Goal: Task Accomplishment & Management: Use online tool/utility

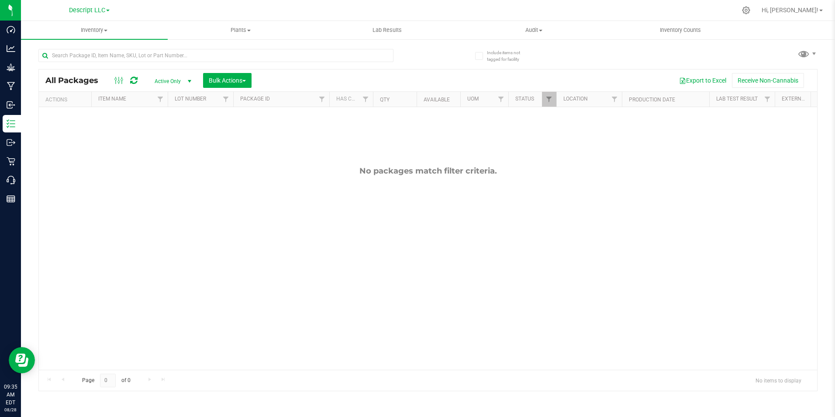
click at [107, 12] on link "Descript LLC" at bounding box center [89, 10] width 41 height 8
click at [103, 43] on link "Green [PERSON_NAME] Venture LLC." at bounding box center [89, 43] width 128 height 12
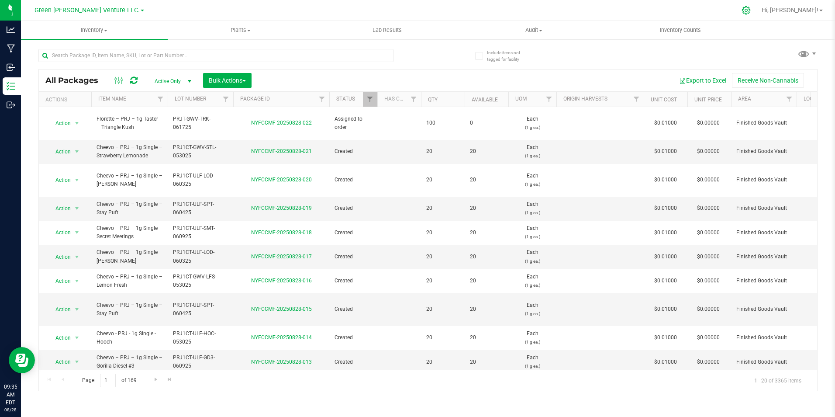
click at [751, 12] on icon at bounding box center [746, 10] width 9 height 9
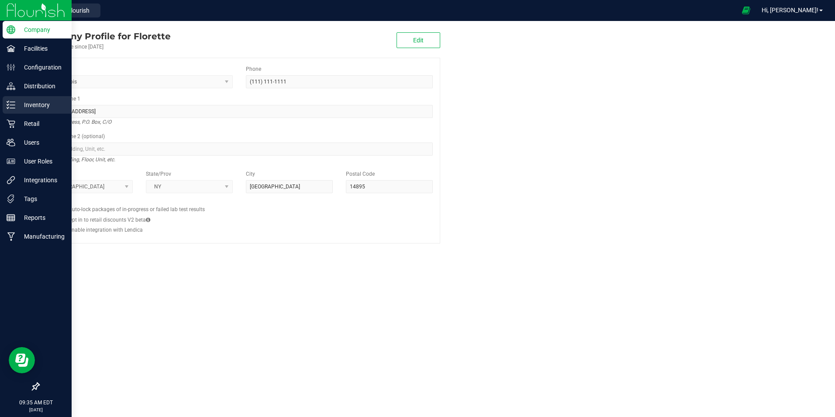
click at [17, 105] on p "Inventory" at bounding box center [41, 105] width 52 height 10
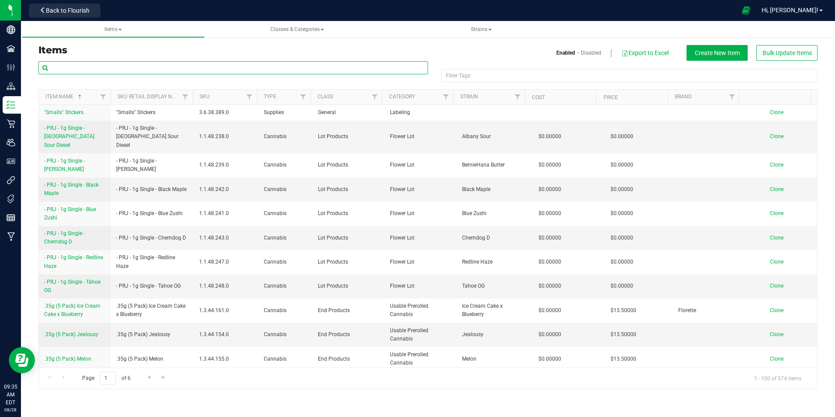
click at [150, 69] on input "text" at bounding box center [233, 67] width 390 height 13
type input "strawberry lemonade"
click at [212, 48] on h3 "Items" at bounding box center [229, 50] width 383 height 10
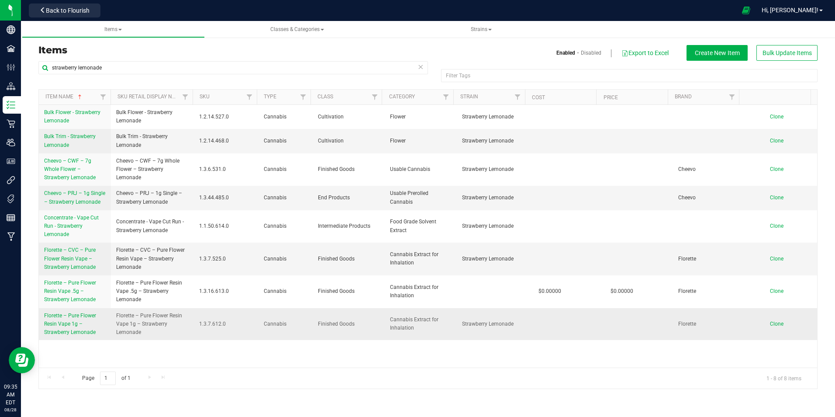
click at [86, 314] on span "Florette – Pure Flower Resin Vape 1g – Strawberry Lemonade" at bounding box center [70, 323] width 52 height 23
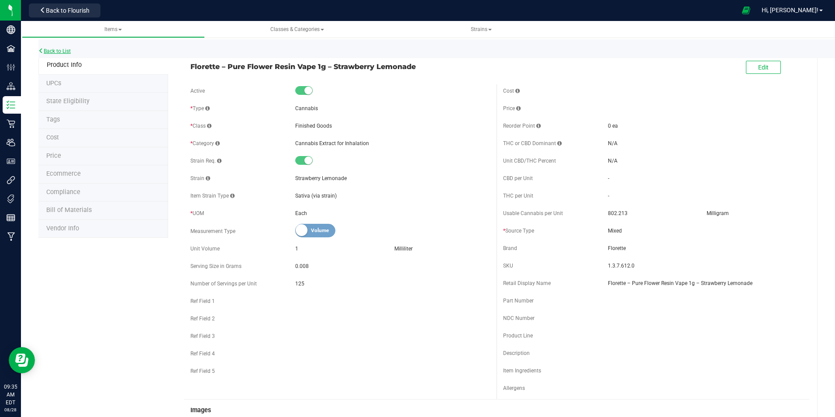
click at [69, 50] on link "Back to List" at bounding box center [54, 51] width 32 height 6
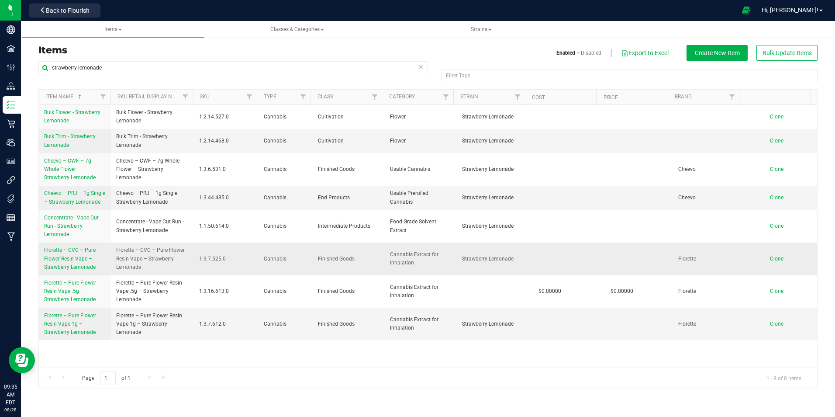
click at [76, 260] on span "Florette – CVC – Pure Flower Resin Vape – Strawberry Lemonade" at bounding box center [70, 258] width 52 height 23
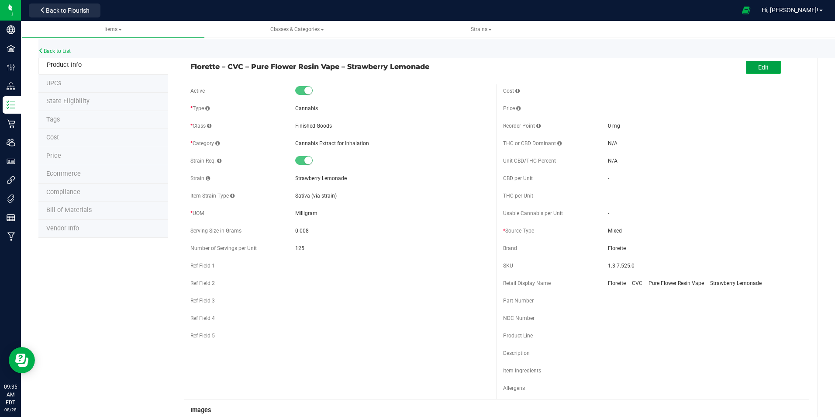
click at [768, 65] on button "Edit" at bounding box center [763, 67] width 35 height 13
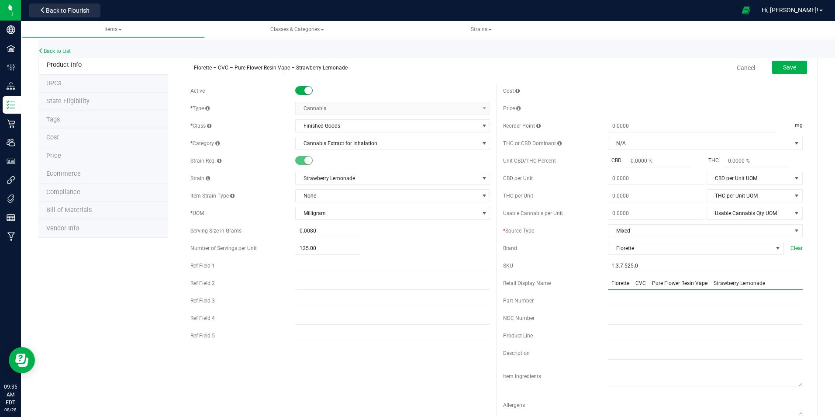
click at [646, 283] on input "Florette – CVC – Pure Flower Resin Vape – Strawberry Lemonade" at bounding box center [705, 282] width 195 height 13
click at [794, 62] on button "Save" at bounding box center [789, 67] width 35 height 13
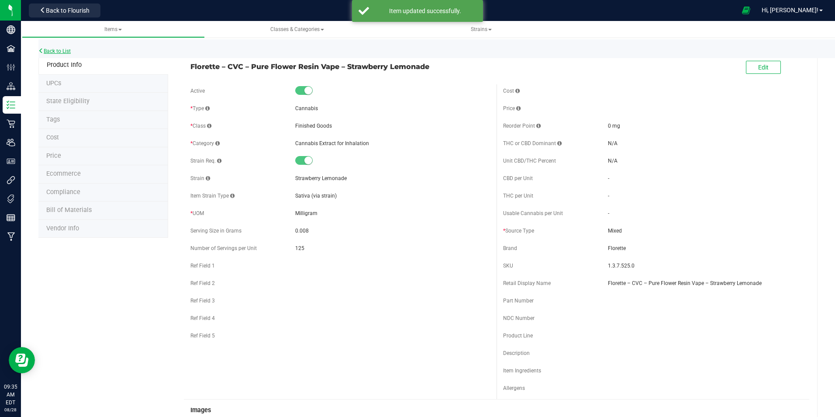
click at [59, 53] on link "Back to List" at bounding box center [54, 51] width 32 height 6
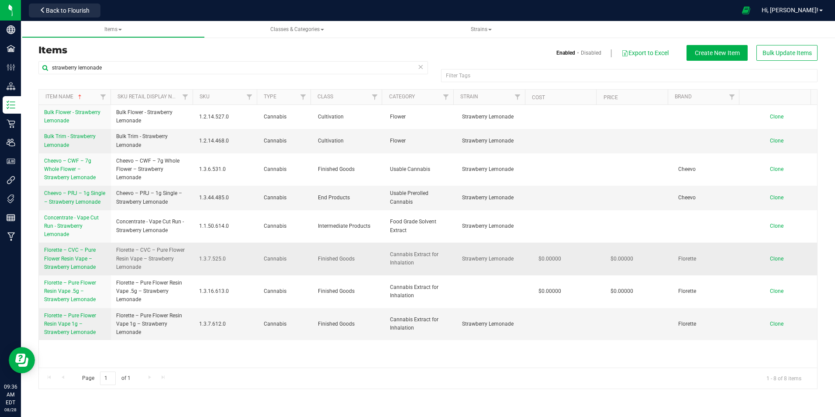
click at [82, 255] on span "Florette – CVC – Pure Flower Resin Vape – Strawberry Lemonade" at bounding box center [70, 258] width 52 height 23
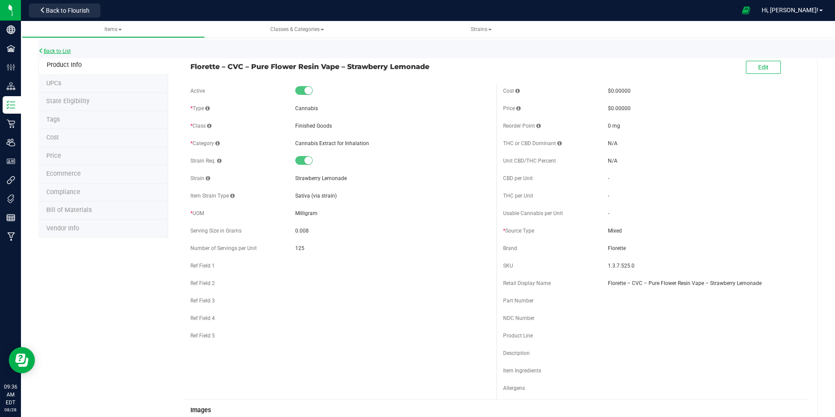
click at [60, 52] on link "Back to List" at bounding box center [54, 51] width 32 height 6
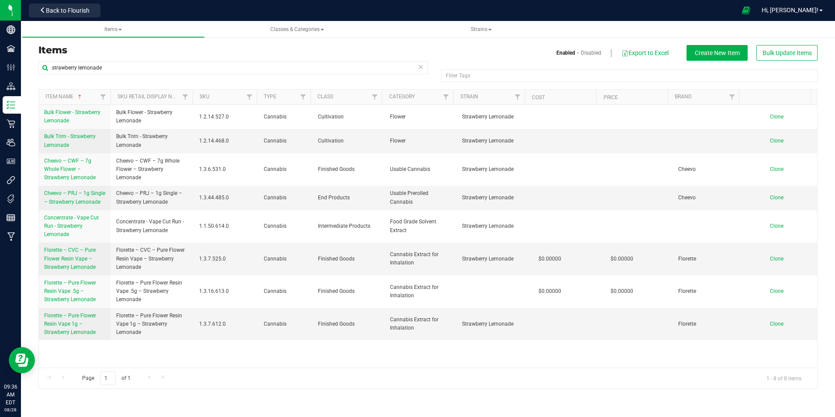
click at [421, 68] on icon at bounding box center [421, 66] width 6 height 10
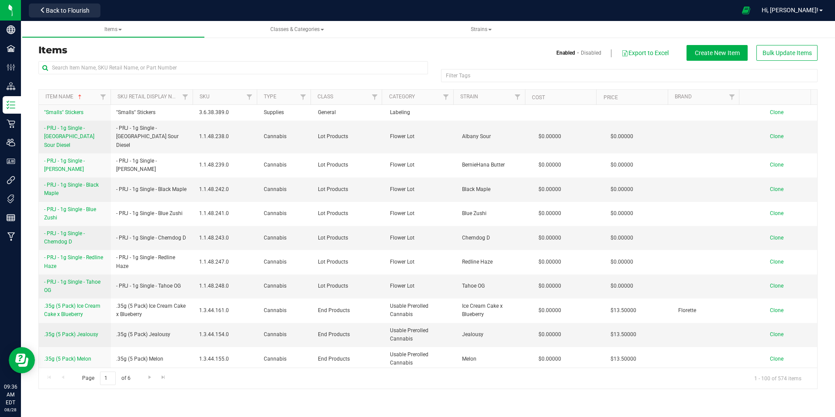
click at [435, 59] on div "Enabled Disabled Export to Excel Create New Item Bulk Update Items" at bounding box center [626, 53] width 396 height 16
click at [62, 13] on span "Back to Flourish" at bounding box center [68, 10] width 44 height 7
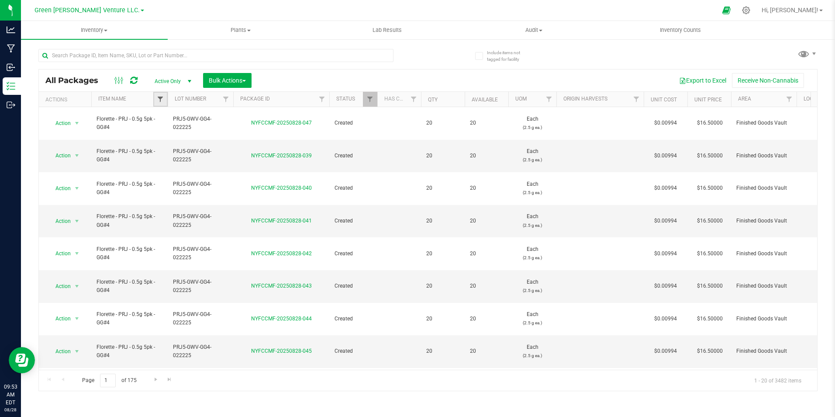
click at [163, 97] on span "Filter" at bounding box center [160, 99] width 7 height 7
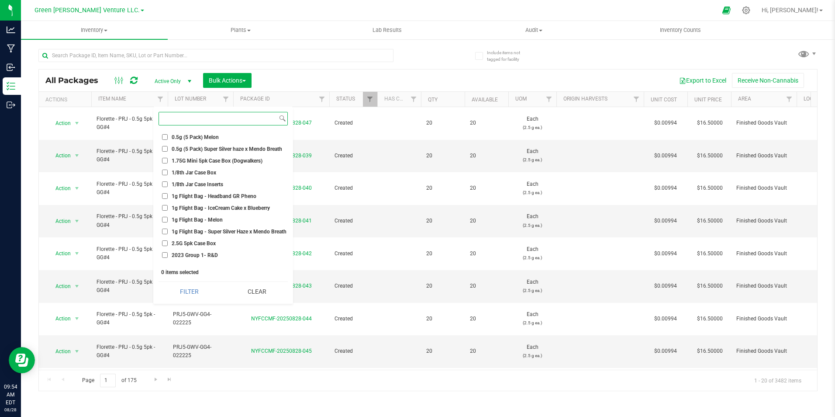
scroll to position [262, 0]
click at [248, 157] on span "1.75G Mini 5pk Case Box (Dogwalkers)" at bounding box center [217, 157] width 91 height 5
click at [168, 157] on input "1.75G Mini 5pk Case Box (Dogwalkers)" at bounding box center [165, 158] width 6 height 6
checkbox input "true"
click at [207, 170] on span "1/8th Jar Case Box" at bounding box center [194, 169] width 45 height 5
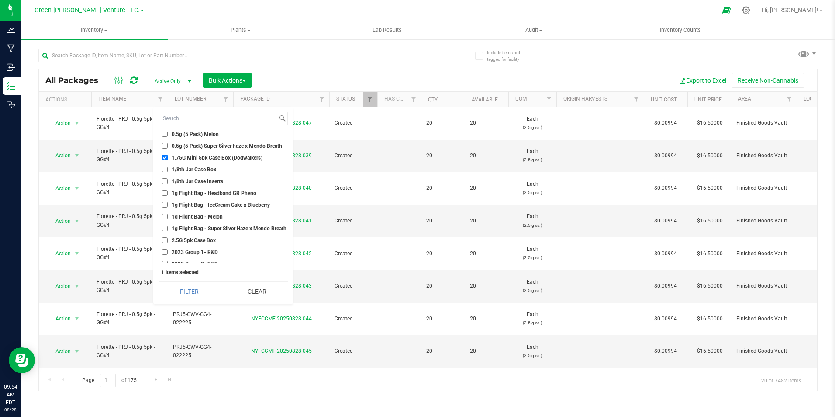
click at [168, 170] on input "1/8th Jar Case Box" at bounding box center [165, 169] width 6 height 6
checkbox input "true"
click at [210, 180] on span "1/8th Jar Case Inserts" at bounding box center [198, 181] width 52 height 5
click at [168, 180] on input "1/8th Jar Case Inserts" at bounding box center [165, 181] width 6 height 6
checkbox input "true"
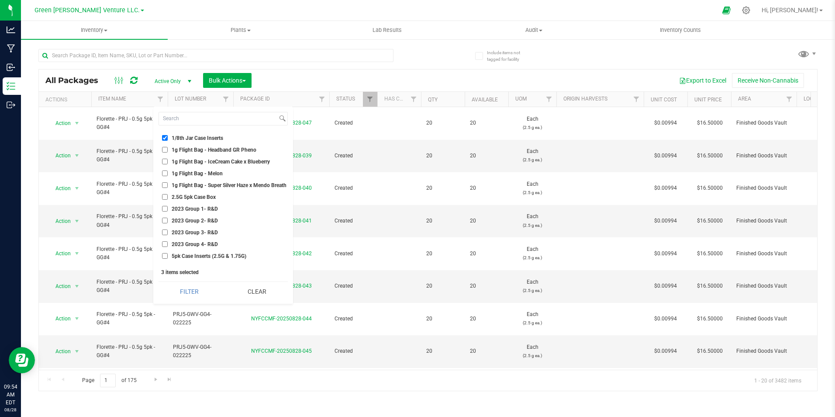
scroll to position [306, 0]
click at [207, 196] on span "2.5G 5pk Case Box" at bounding box center [194, 196] width 44 height 5
click at [168, 196] on input "2.5G 5pk Case Box" at bounding box center [165, 196] width 6 height 6
checkbox input "true"
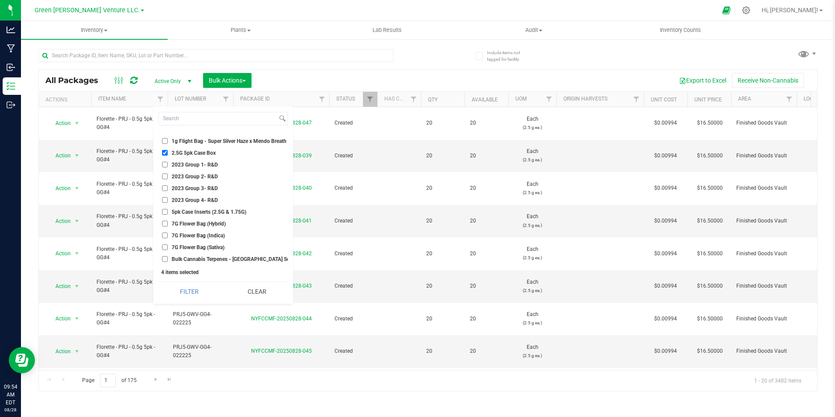
scroll to position [393, 0]
click at [222, 166] on span "5pk Case Inserts (2.5G & 1.75G)" at bounding box center [209, 168] width 75 height 5
click at [168, 166] on input "5pk Case Inserts (2.5G & 1.75G)" at bounding box center [165, 168] width 6 height 6
checkbox input "true"
click at [217, 180] on span "7G Flower Bag (Hybrid)" at bounding box center [199, 179] width 54 height 5
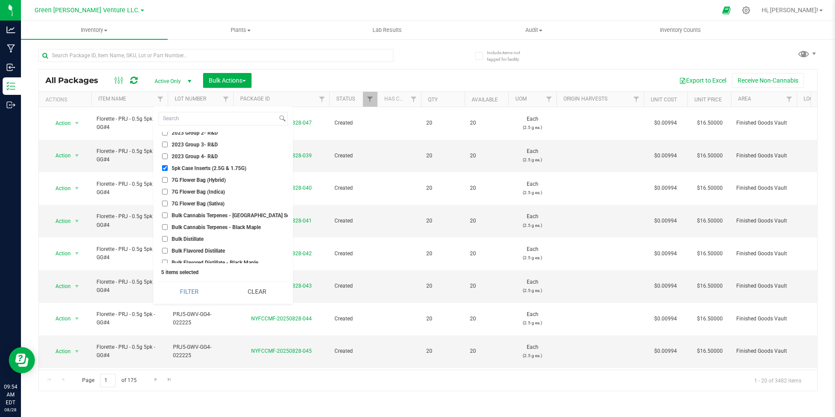
click at [168, 180] on input "7G Flower Bag (Hybrid)" at bounding box center [165, 180] width 6 height 6
checkbox input "true"
click at [216, 192] on span "7G Flower Bag (Indica)" at bounding box center [198, 191] width 53 height 5
click at [168, 192] on input "7G Flower Bag (Indica)" at bounding box center [165, 192] width 6 height 6
checkbox input "true"
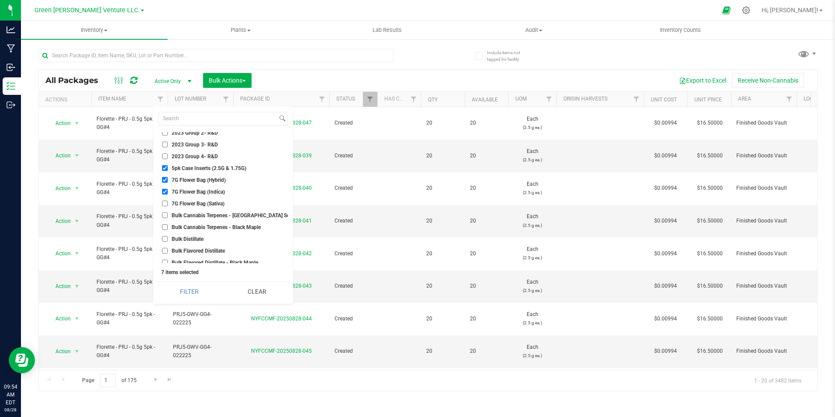
click at [214, 207] on li "7G Flower Bag (Sativa)" at bounding box center [223, 203] width 129 height 9
click at [224, 202] on span "7G Flower Bag (Sativa)" at bounding box center [198, 203] width 53 height 5
click at [168, 202] on input "7G Flower Bag (Sativa)" at bounding box center [165, 203] width 6 height 6
checkbox input "true"
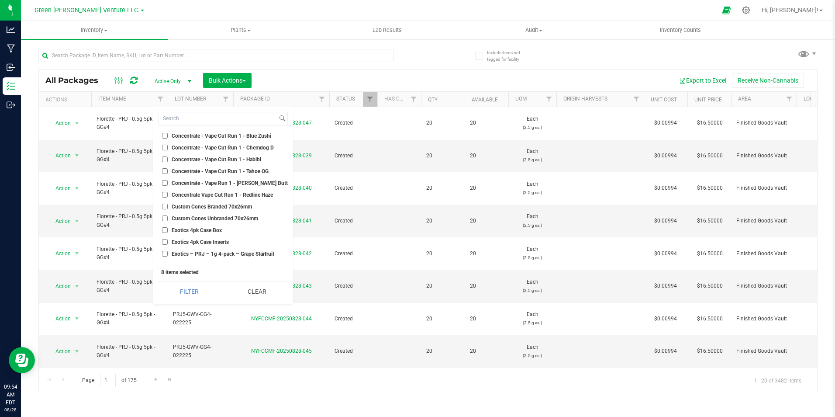
scroll to position [2227, 0]
click at [208, 197] on span "Custom Cones Branded 70x26mm" at bounding box center [212, 196] width 80 height 5
click at [168, 197] on input "Custom Cones Branded 70x26mm" at bounding box center [165, 197] width 6 height 6
checkbox input "true"
click at [209, 206] on span "Custom Cones Unbranded 70x26mm" at bounding box center [215, 208] width 86 height 5
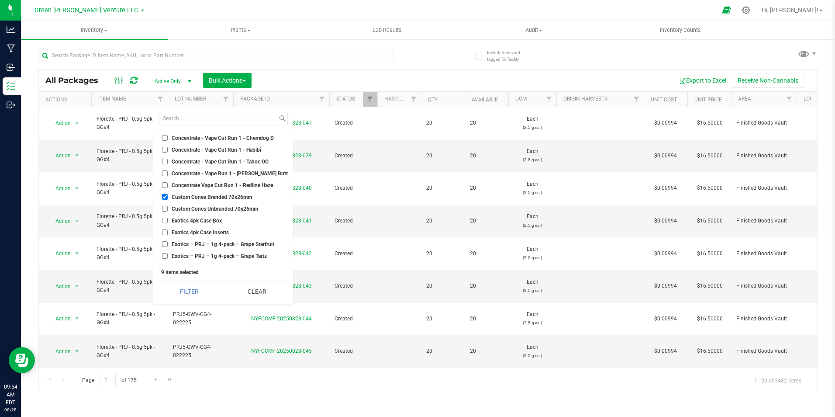
click at [168, 206] on input "Custom Cones Unbranded 70x26mm" at bounding box center [165, 209] width 6 height 6
checkbox input "true"
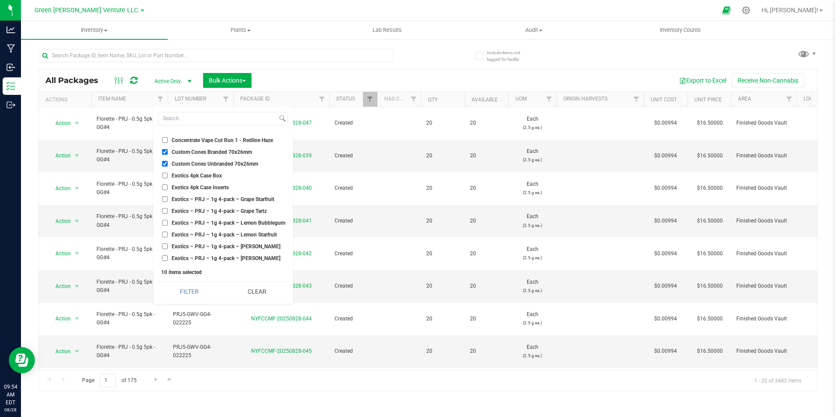
scroll to position [2271, 0]
click at [211, 177] on span "Exotics 4pk Case Box" at bounding box center [197, 176] width 50 height 5
click at [168, 177] on input "Exotics 4pk Case Box" at bounding box center [165, 177] width 6 height 6
checkbox input "true"
click at [211, 188] on span "Exotics 4pk Case Inserts" at bounding box center [200, 188] width 57 height 5
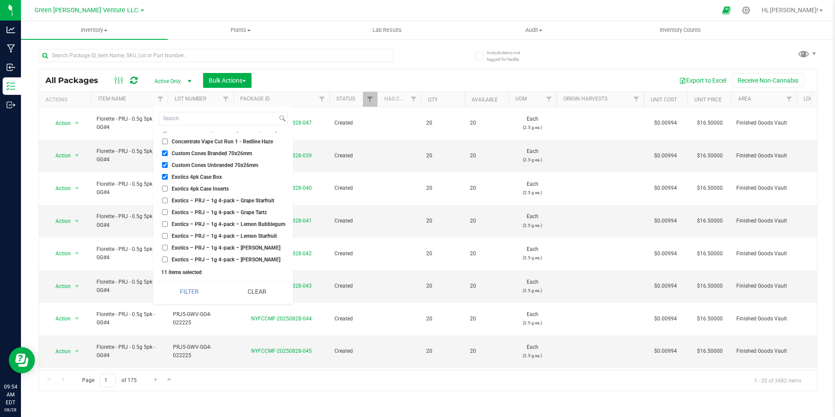
click at [168, 188] on input "Exotics 4pk Case Inserts" at bounding box center [165, 189] width 6 height 6
checkbox input "true"
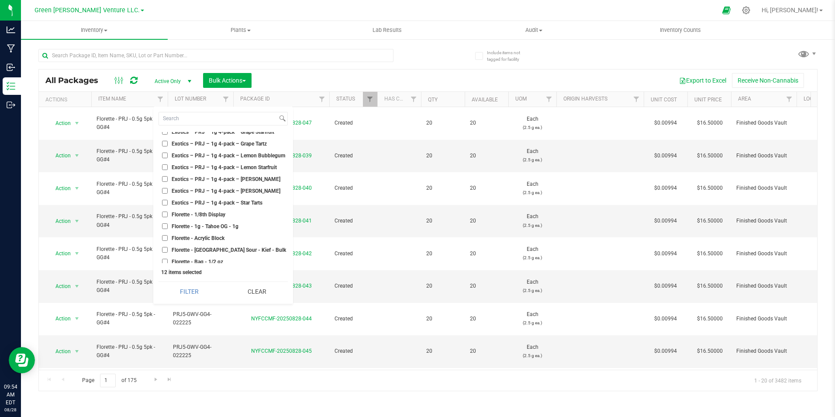
scroll to position [2358, 0]
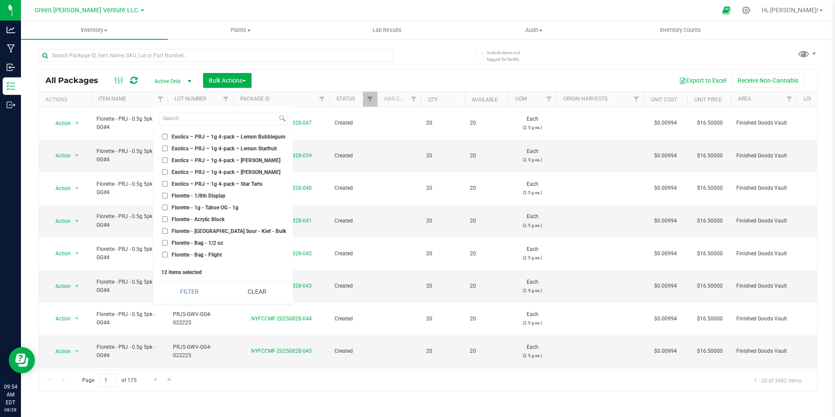
click at [209, 197] on span "Florette - 1/8th Display" at bounding box center [199, 195] width 54 height 5
click at [168, 197] on input "Florette - 1/8th Display" at bounding box center [165, 196] width 6 height 6
checkbox input "true"
click at [213, 209] on span "Florette - 1g - Tahoe OG - 1g" at bounding box center [205, 207] width 67 height 5
click at [168, 209] on input "Florette - 1g - Tahoe OG - 1g" at bounding box center [165, 207] width 6 height 6
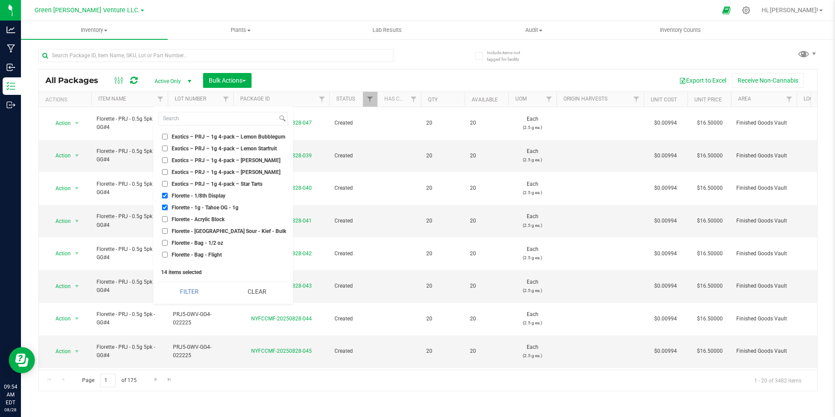
click at [213, 209] on span "Florette - 1g - Tahoe OG - 1g" at bounding box center [205, 207] width 67 height 5
click at [168, 209] on input "Florette - 1g - Tahoe OG - 1g" at bounding box center [165, 207] width 6 height 6
checkbox input "false"
click at [213, 218] on span "Florette - Acrylic Block" at bounding box center [198, 219] width 53 height 5
click at [168, 218] on input "Florette - Acrylic Block" at bounding box center [165, 219] width 6 height 6
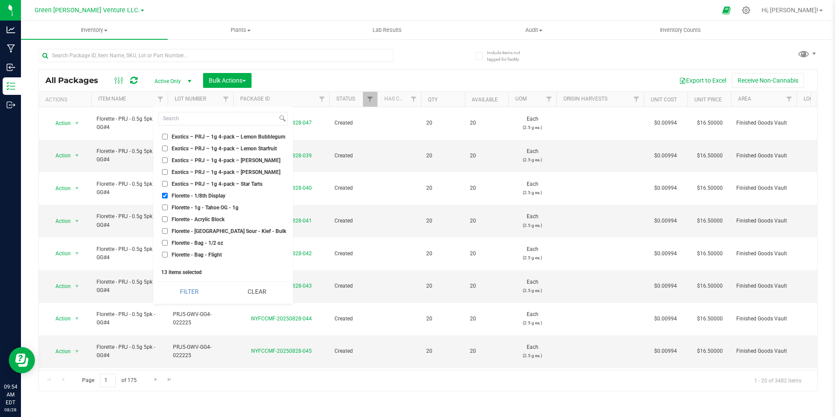
checkbox input "true"
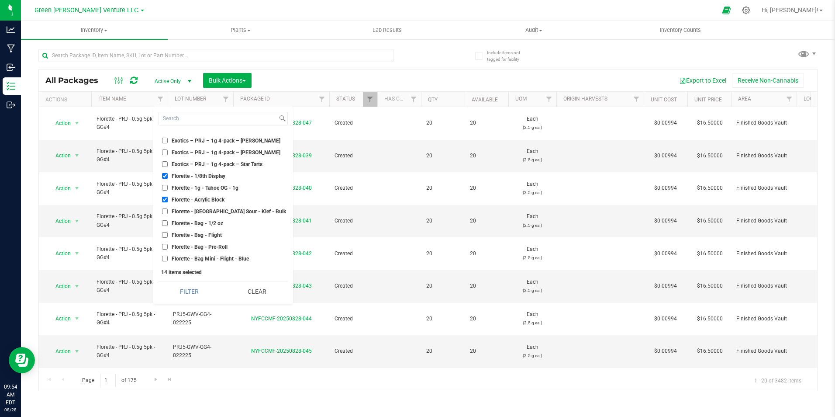
scroll to position [2402, 0]
click at [217, 200] on span "Florette - Bag - 1/2 oz" at bounding box center [198, 199] width 52 height 5
click at [168, 200] on input "Florette - Bag - 1/2 oz" at bounding box center [165, 199] width 6 height 6
checkbox input "true"
click at [217, 212] on span "Florette - Bag - Flight" at bounding box center [197, 210] width 50 height 5
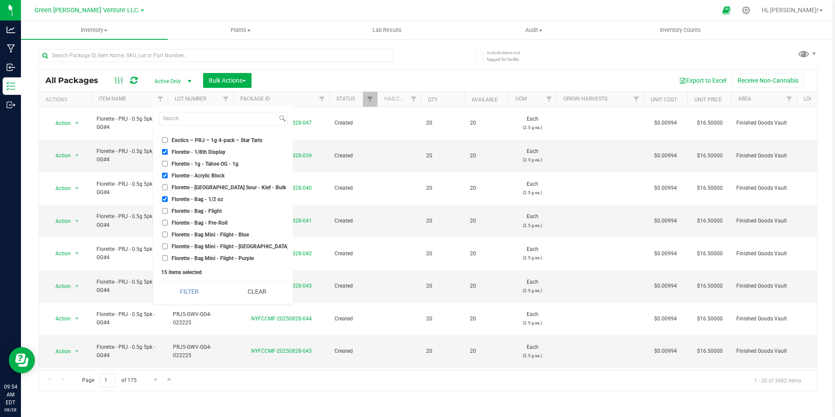
click at [168, 212] on input "Florette - Bag - Flight" at bounding box center [165, 211] width 6 height 6
checkbox input "true"
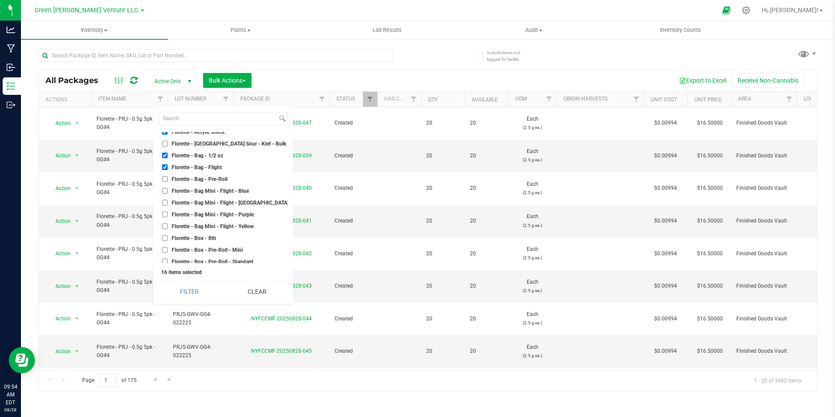
click at [212, 155] on span "Florette - Bag - 1/2 oz" at bounding box center [198, 155] width 52 height 5
click at [168, 155] on input "Florette - Bag - 1/2 oz" at bounding box center [165, 155] width 6 height 6
checkbox input "false"
click at [212, 168] on span "Florette - Bag - Flight" at bounding box center [197, 167] width 50 height 5
click at [168, 168] on input "Florette - Bag - Flight" at bounding box center [165, 167] width 6 height 6
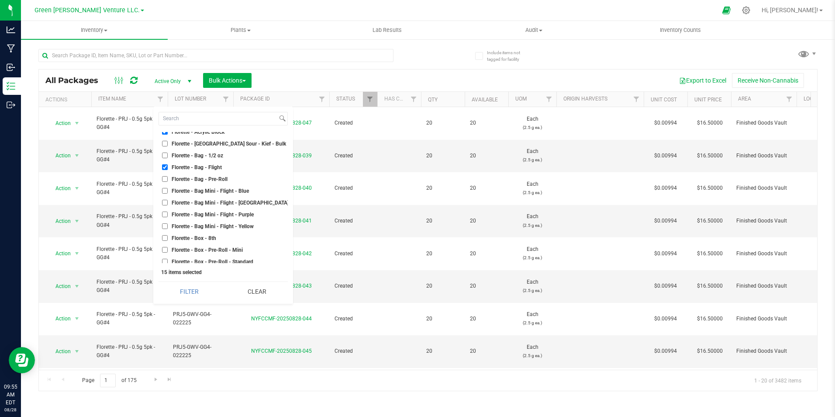
checkbox input "false"
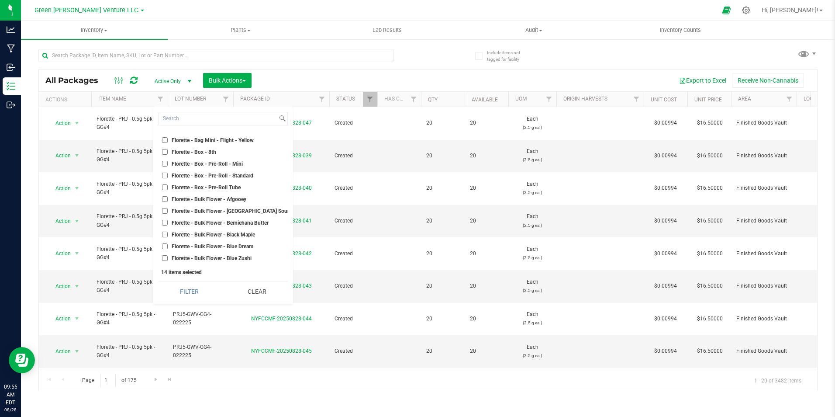
scroll to position [2533, 0]
click at [210, 148] on span "Florette - Box - 8th" at bounding box center [194, 150] width 45 height 5
click at [168, 148] on input "Florette - Box - 8th" at bounding box center [165, 151] width 6 height 6
checkbox input "true"
click at [213, 161] on span "Florette - Box - Pre-Roll - Mini" at bounding box center [207, 162] width 71 height 5
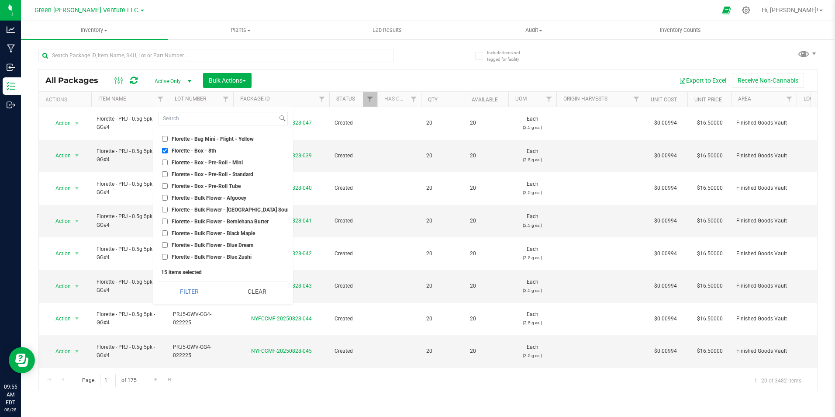
click at [168, 161] on input "Florette - Box - Pre-Roll - Mini" at bounding box center [165, 162] width 6 height 6
checkbox input "true"
click at [215, 172] on span "Florette - Box - Pre-Roll - Standard" at bounding box center [213, 174] width 82 height 5
click at [168, 172] on input "Florette - Box - Pre-Roll - Standard" at bounding box center [165, 174] width 6 height 6
checkbox input "true"
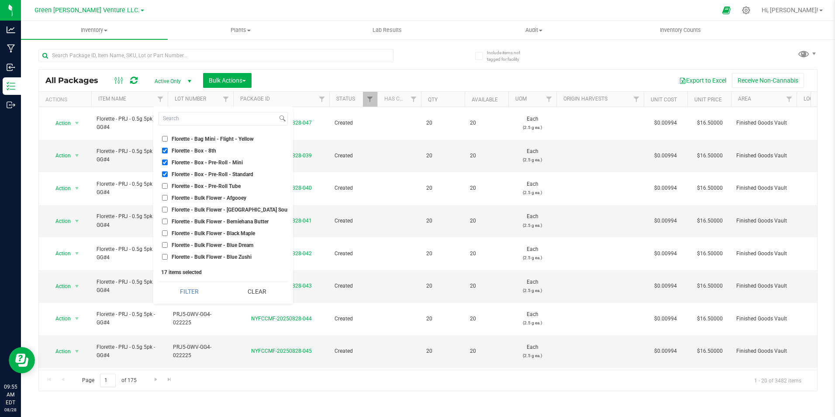
click at [215, 185] on span "Florette - Box - Pre-Roll Tube" at bounding box center [206, 185] width 69 height 5
click at [168, 185] on input "Florette - Box - Pre-Roll Tube" at bounding box center [165, 186] width 6 height 6
checkbox input "true"
click at [206, 166] on span "Florette - Cap - 8th" at bounding box center [194, 163] width 45 height 5
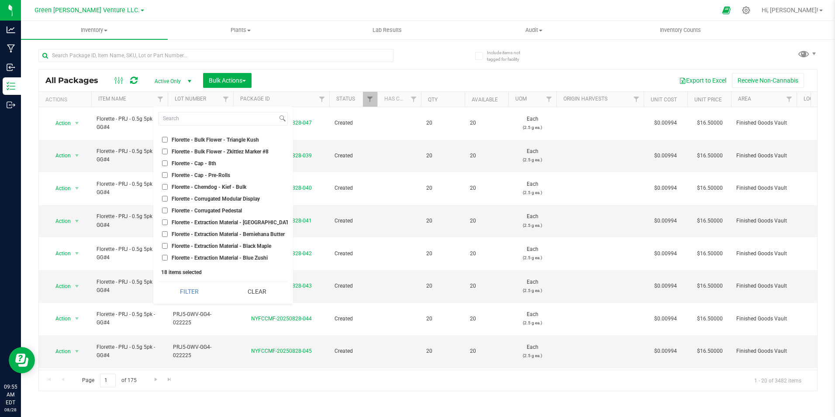
click at [168, 166] on input "Florette - Cap - 8th" at bounding box center [165, 163] width 6 height 6
checkbox input "true"
click at [207, 173] on span "Florette - Cap - Pre-Rolls" at bounding box center [201, 175] width 59 height 5
click at [168, 173] on input "Florette - Cap - Pre-Rolls" at bounding box center [165, 175] width 6 height 6
checkbox input "true"
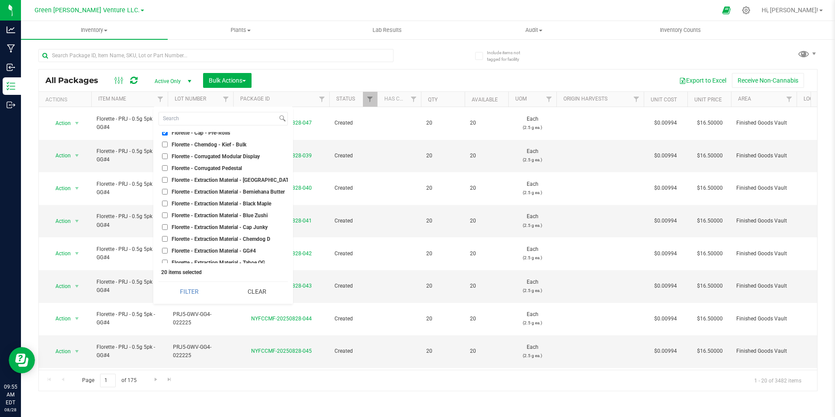
scroll to position [2882, 0]
click at [236, 156] on span "Florette - Corrugated Modular Display" at bounding box center [216, 154] width 88 height 5
click at [168, 156] on input "Florette - Corrugated Modular Display" at bounding box center [165, 155] width 6 height 6
checkbox input "true"
click at [233, 169] on span "Florette - Corrugated Pedestal" at bounding box center [207, 166] width 70 height 5
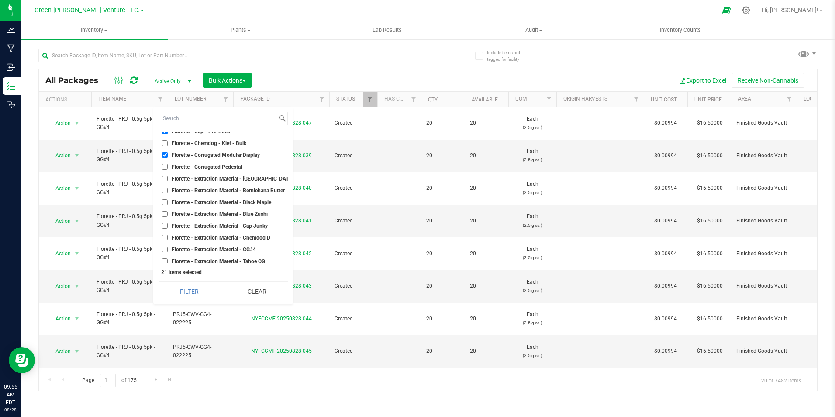
click at [168, 169] on input "Florette - Corrugated Pedestal" at bounding box center [165, 167] width 6 height 6
checkbox input "true"
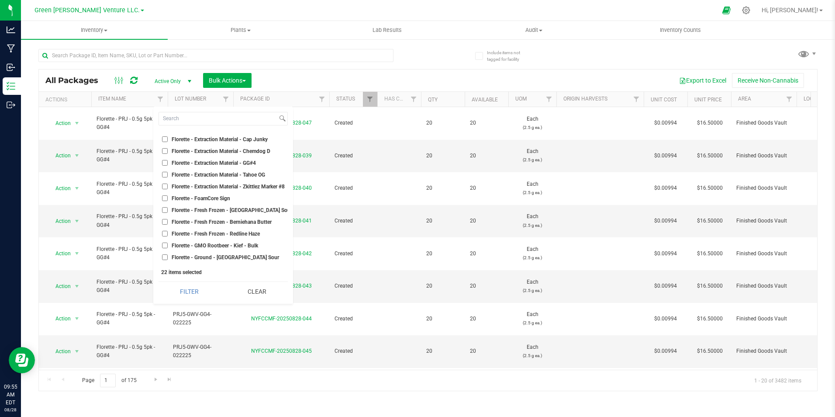
scroll to position [2970, 0]
click at [222, 197] on span "Florette - FoamCore Sign" at bounding box center [201, 197] width 59 height 5
click at [168, 197] on input "Florette - FoamCore Sign" at bounding box center [165, 197] width 6 height 6
checkbox input "true"
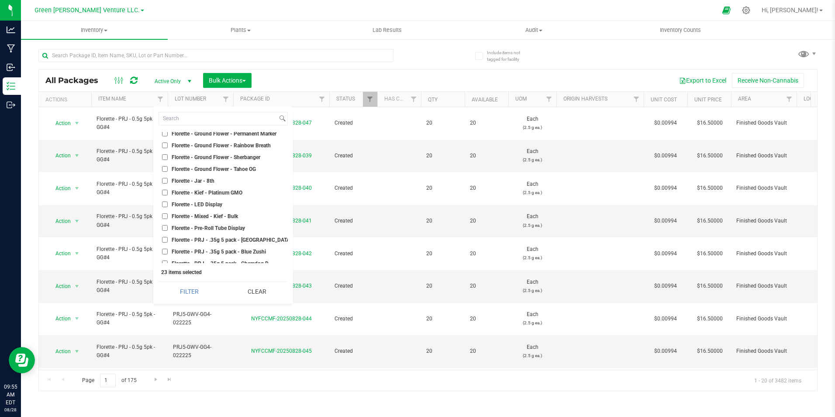
scroll to position [3188, 0]
click at [211, 178] on span "Florette - Jar - 8th" at bounding box center [193, 179] width 43 height 5
click at [168, 178] on input "Florette - Jar - 8th" at bounding box center [165, 179] width 6 height 6
checkbox input "true"
click at [217, 200] on span "Florette - LED Display" at bounding box center [197, 202] width 51 height 5
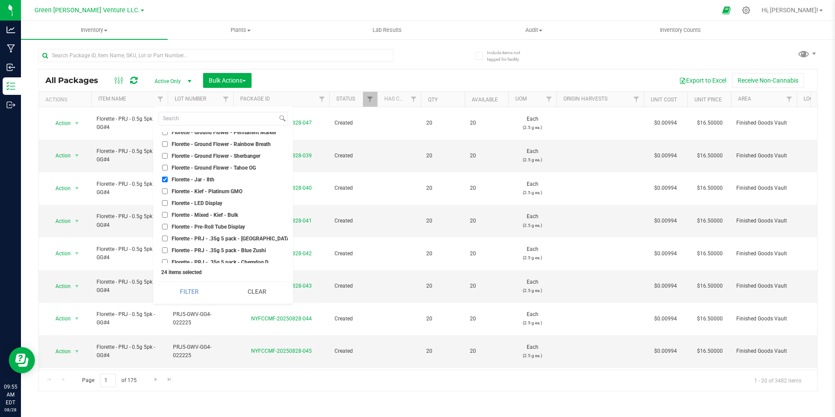
click at [168, 200] on input "Florette - LED Display" at bounding box center [165, 203] width 6 height 6
checkbox input "true"
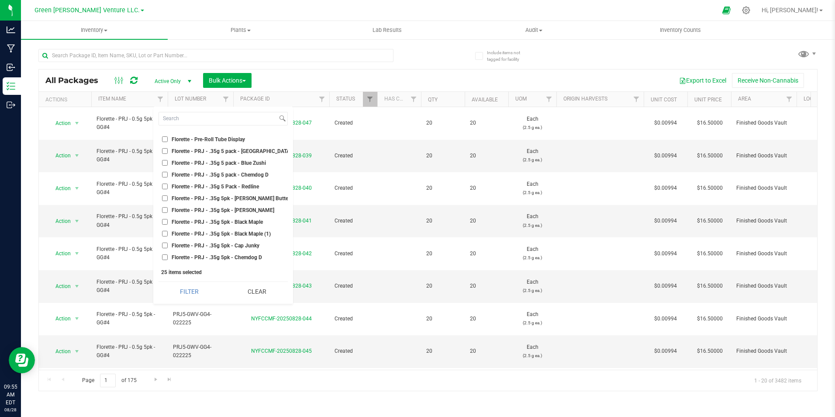
click at [228, 138] on span "Florette - Pre-Roll Tube Display" at bounding box center [208, 139] width 73 height 5
click at [168, 138] on input "Florette - Pre-Roll Tube Display" at bounding box center [165, 139] width 6 height 6
checkbox input "true"
click at [242, 156] on span "Florette 2025 - 1.75g Pre-Roll Box (Hybrid)" at bounding box center [222, 157] width 101 height 5
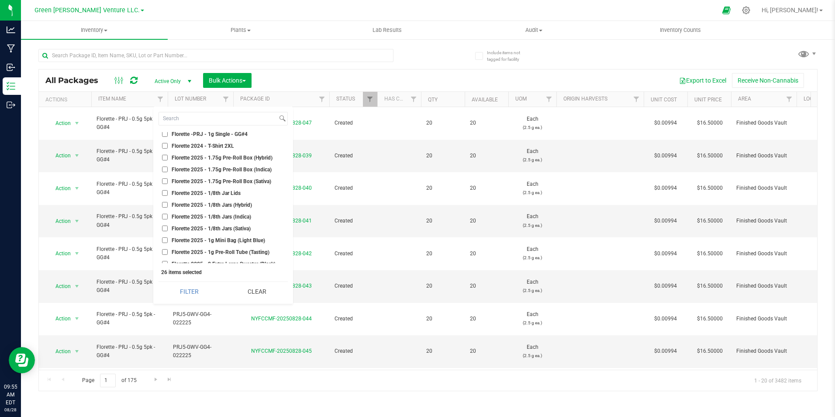
click at [168, 156] on input "Florette 2025 - 1.75g Pre-Roll Box (Hybrid)" at bounding box center [165, 158] width 6 height 6
checkbox input "true"
click at [239, 171] on span "Florette 2025 - 1.75g Pre-Roll Box (Indica)" at bounding box center [222, 169] width 100 height 5
click at [168, 171] on input "Florette 2025 - 1.75g Pre-Roll Box (Indica)" at bounding box center [165, 169] width 6 height 6
checkbox input "true"
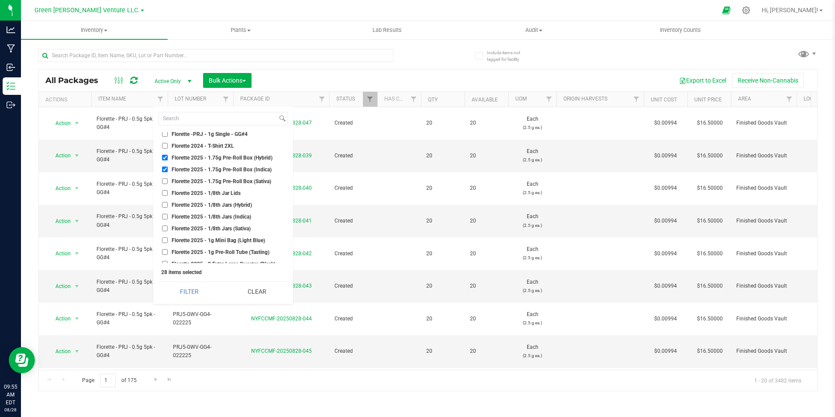
click at [238, 182] on span "Florette 2025 - 1.75g Pre-Roll Box (Sativa)" at bounding box center [222, 181] width 100 height 5
click at [168, 182] on input "Florette 2025 - 1.75g Pre-Roll Box (Sativa)" at bounding box center [165, 181] width 6 height 6
checkbox input "true"
click at [234, 194] on span "Florette 2025 - 1/8th Jar Lids" at bounding box center [206, 192] width 69 height 5
click at [168, 194] on input "Florette 2025 - 1/8th Jar Lids" at bounding box center [165, 193] width 6 height 6
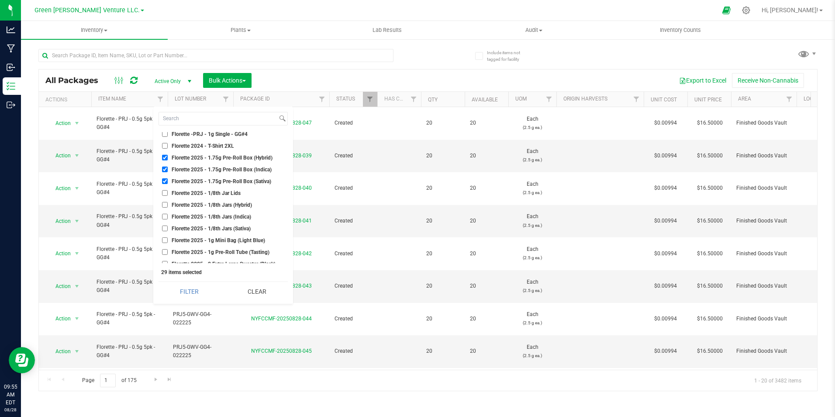
checkbox input "true"
click at [233, 202] on span "Florette 2025 - 1/8th Jars (Hybrid)" at bounding box center [212, 204] width 80 height 5
click at [168, 202] on input "Florette 2025 - 1/8th Jars (Hybrid)" at bounding box center [165, 205] width 6 height 6
checkbox input "true"
click at [233, 211] on ul "Select All "Smalls" Stickers - PRJ - 1g Single - [GEOGRAPHIC_DATA] Sour Diesel …" at bounding box center [223, 197] width 129 height 131
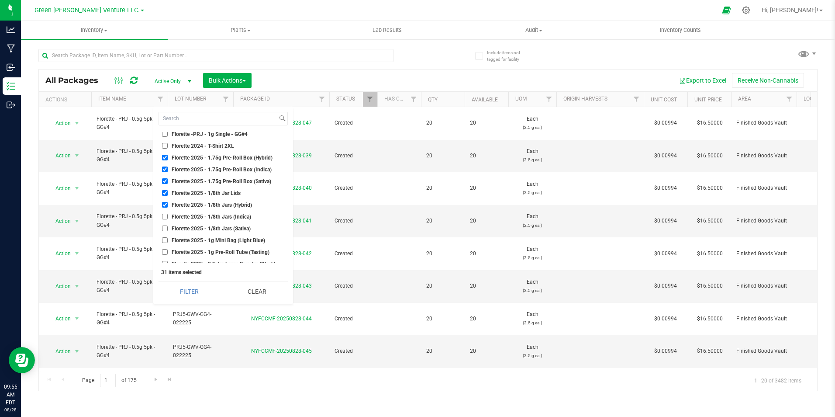
click at [233, 216] on span "Florette 2025 - 1/8th Jars (Indica)" at bounding box center [211, 216] width 79 height 5
click at [168, 216] on input "Florette 2025 - 1/8th Jars (Indica)" at bounding box center [165, 217] width 6 height 6
checkbox input "true"
click at [232, 226] on span "Florette 2025 - 1/8th Jars (Sativa)" at bounding box center [211, 228] width 79 height 5
click at [168, 226] on input "Florette 2025 - 1/8th Jars (Sativa)" at bounding box center [165, 228] width 6 height 6
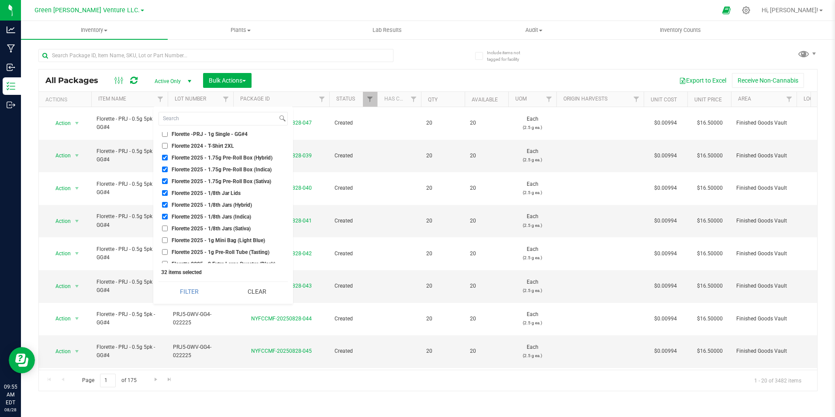
checkbox input "true"
click at [236, 197] on span "Florette 2025 - 1g Mini Bag (Light Blue)" at bounding box center [218, 196] width 93 height 5
click at [168, 197] on input "Florette 2025 - 1g Mini Bag (Light Blue)" at bounding box center [165, 196] width 6 height 6
click at [237, 194] on span "Florette 2025 - 1g Mini Bag (Light Blue)" at bounding box center [218, 196] width 93 height 5
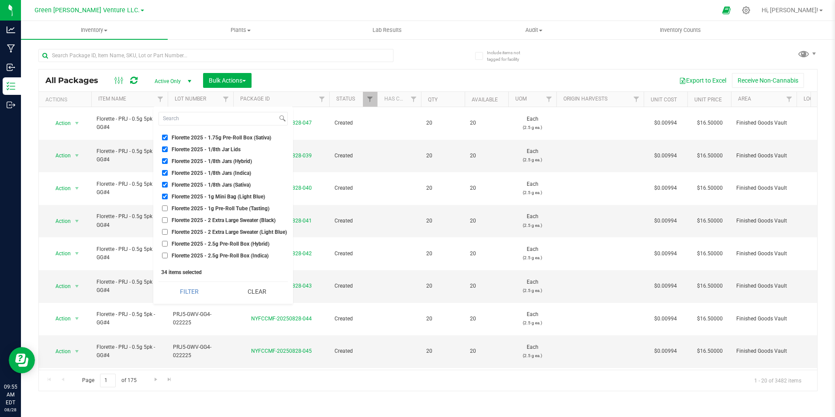
click at [168, 194] on input "Florette 2025 - 1g Mini Bag (Light Blue)" at bounding box center [165, 196] width 6 height 6
checkbox input "false"
click at [248, 200] on span "Florette 2025 - 2.5g Pre-Roll Box (Hybrid)" at bounding box center [221, 199] width 98 height 5
click at [168, 200] on input "Florette 2025 - 2.5g Pre-Roll Box (Hybrid)" at bounding box center [165, 200] width 6 height 6
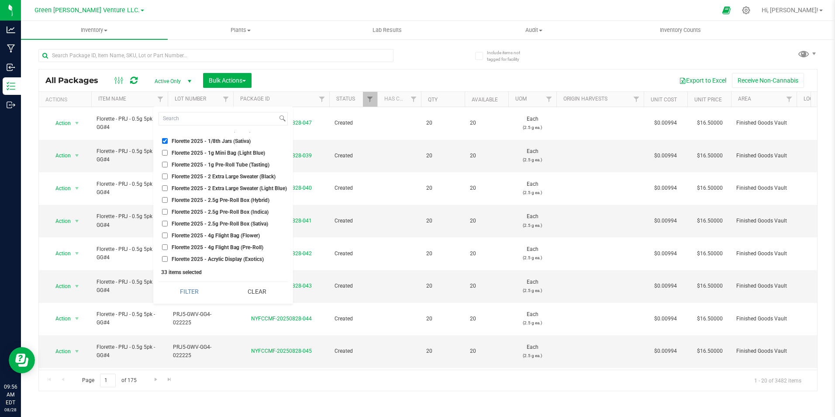
checkbox input "true"
click at [246, 209] on span "Florette 2025 - 2.5g Pre-Roll Box (Indica)" at bounding box center [220, 211] width 97 height 5
click at [168, 209] on input "Florette 2025 - 2.5g Pre-Roll Box (Indica)" at bounding box center [165, 212] width 6 height 6
checkbox input "true"
click at [242, 219] on li "Florette 2025 - 2.5g Pre-Roll Box (Sativa)" at bounding box center [223, 223] width 129 height 9
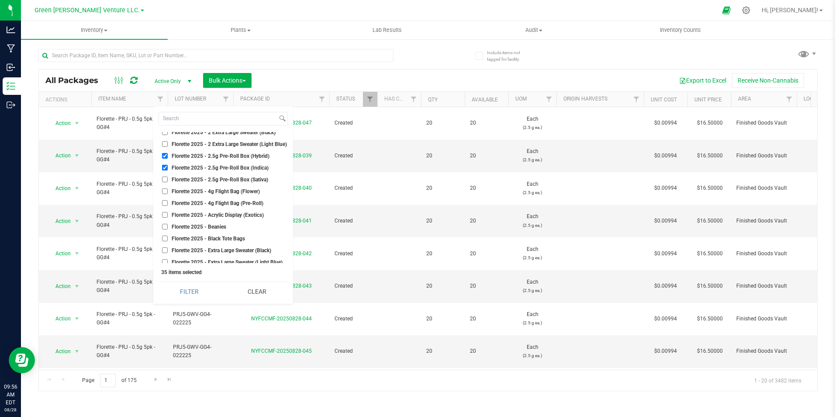
scroll to position [5110, 0]
click at [224, 179] on span "Florette 2025 - 2.5g Pre-Roll Box (Sativa)" at bounding box center [220, 179] width 97 height 5
click at [168, 179] on input "Florette 2025 - 2.5g Pre-Roll Box (Sativa)" at bounding box center [165, 180] width 6 height 6
checkbox input "true"
click at [225, 192] on span "Florette 2025 - 4g Flight Bag (Flower)" at bounding box center [216, 191] width 88 height 5
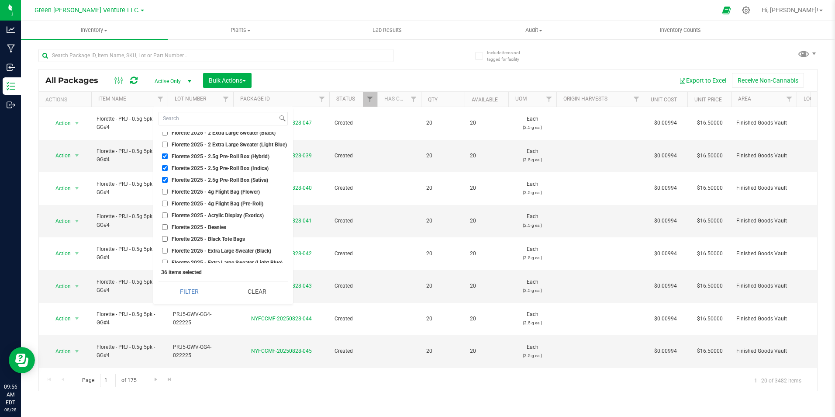
click at [168, 192] on input "Florette 2025 - 4g Flight Bag (Flower)" at bounding box center [165, 192] width 6 height 6
checkbox input "true"
click at [224, 202] on span "Florette 2025 - 4g Flight Bag (Pre-Roll)" at bounding box center [218, 203] width 92 height 5
click at [168, 202] on input "Florette 2025 - 4g Flight Bag (Pre-Roll)" at bounding box center [165, 203] width 6 height 6
checkbox input "true"
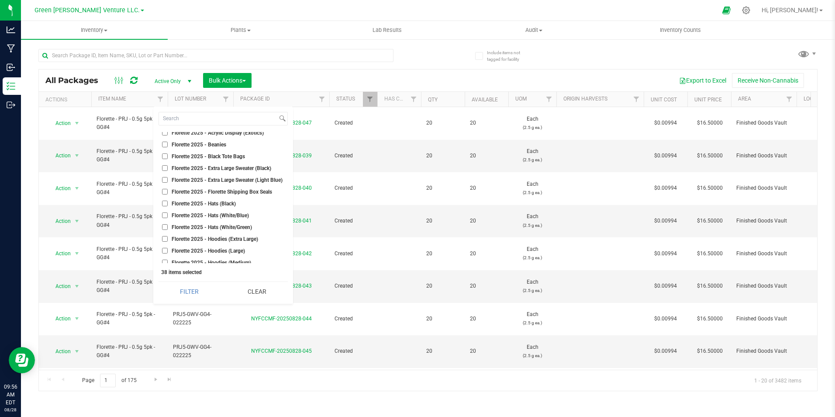
scroll to position [5197, 0]
click at [243, 186] on span "Florette 2025 - Florette Shipping Box Seals" at bounding box center [222, 186] width 100 height 5
click at [168, 186] on input "Florette 2025 - Florette Shipping Box Seals" at bounding box center [165, 187] width 6 height 6
click at [243, 186] on span "Florette 2025 - Florette Shipping Box Seals" at bounding box center [222, 186] width 100 height 5
click at [168, 186] on input "Florette 2025 - Florette Shipping Box Seals" at bounding box center [165, 187] width 6 height 6
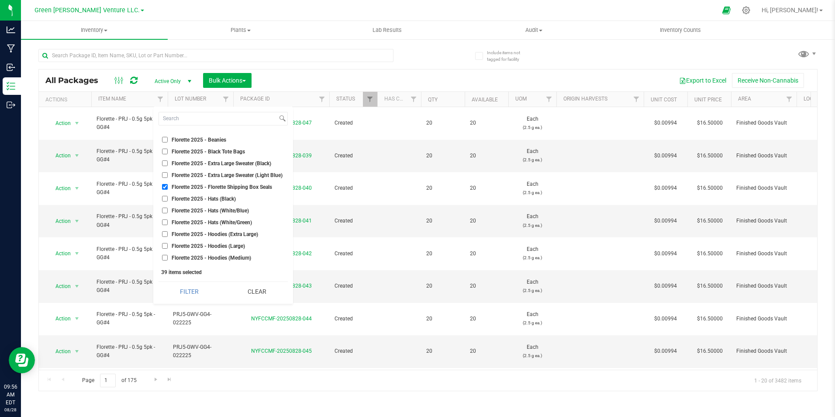
checkbox input "false"
click at [243, 200] on span "Florette 2025 - Metal Tins (Exotics)" at bounding box center [213, 200] width 83 height 5
click at [168, 200] on input "Florette 2025 - Metal Tins (Exotics)" at bounding box center [165, 201] width 6 height 6
checkbox input "true"
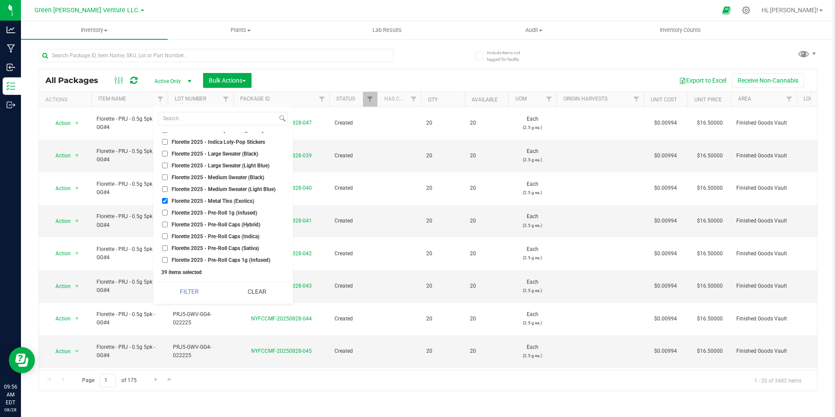
click at [243, 214] on span "Florette 2025 - Pre-Roll 1g (Infused)" at bounding box center [215, 212] width 86 height 5
click at [168, 214] on input "Florette 2025 - Pre-Roll 1g (Infused)" at bounding box center [165, 213] width 6 height 6
checkbox input "true"
click at [243, 222] on span "Florette 2025 - Pre-Roll Caps (Hybrid)" at bounding box center [216, 224] width 89 height 5
click at [168, 221] on input "Florette 2025 - Pre-Roll Caps (Hybrid)" at bounding box center [165, 224] width 6 height 6
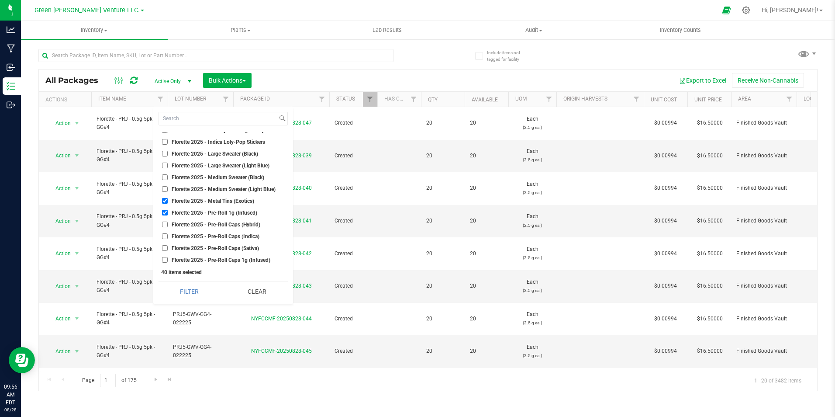
checkbox input "true"
click at [240, 235] on span "Florette 2025 - Pre-Roll Caps (Indica)" at bounding box center [216, 236] width 88 height 5
click at [168, 235] on input "Florette 2025 - Pre-Roll Caps (Indica)" at bounding box center [165, 236] width 6 height 6
checkbox input "true"
click at [238, 245] on span "Florette 2025 - Pre-Roll Caps (Sativa)" at bounding box center [215, 247] width 87 height 5
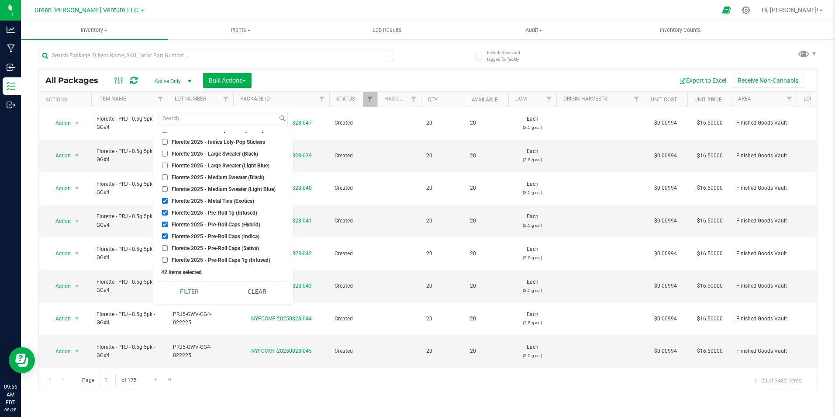
click at [168, 245] on input "Florette 2025 - Pre-Roll Caps (Sativa)" at bounding box center [165, 248] width 6 height 6
checkbox input "true"
click at [239, 174] on span "Florette 2025 - Pre-Roll Caps 1g (Infused)" at bounding box center [221, 172] width 99 height 5
click at [168, 174] on input "Florette 2025 - Pre-Roll Caps 1g (Infused)" at bounding box center [165, 172] width 6 height 6
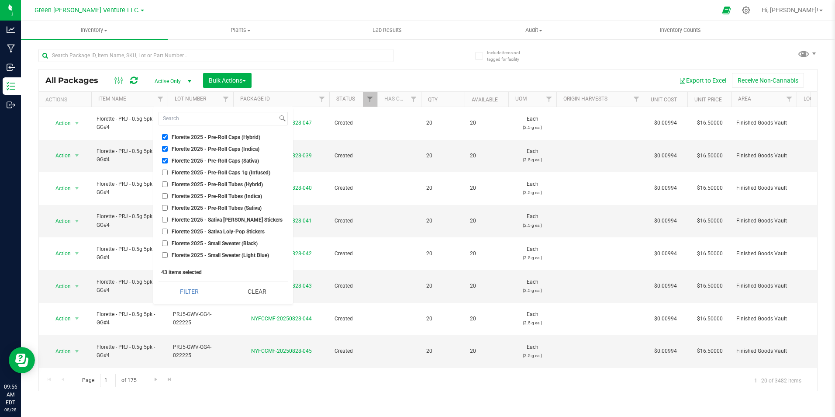
checkbox input "true"
click at [235, 182] on span "Florette 2025 - Pre-Roll Tubes (Hybrid)" at bounding box center [217, 184] width 91 height 5
click at [168, 182] on input "Florette 2025 - Pre-Roll Tubes (Hybrid)" at bounding box center [165, 184] width 6 height 6
checkbox input "true"
click at [235, 193] on span "Florette 2025 - Pre-Roll Tubes (Indica)" at bounding box center [217, 195] width 90 height 5
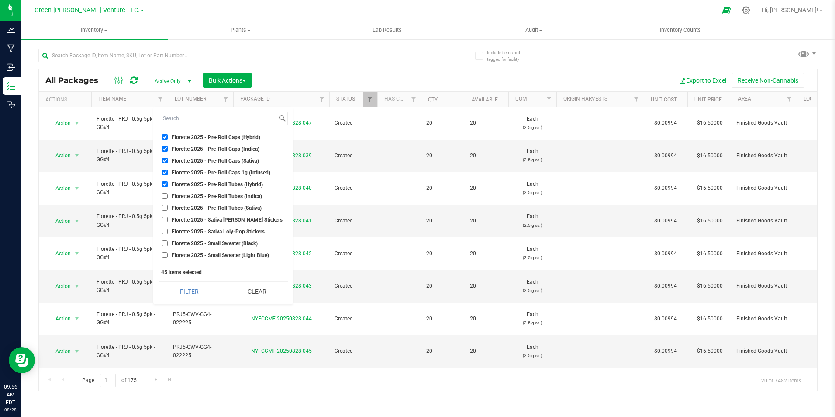
click at [168, 193] on input "Florette 2025 - Pre-Roll Tubes (Indica)" at bounding box center [165, 196] width 6 height 6
checkbox input "true"
click at [235, 204] on li "Florette 2025 - Pre-Roll Tubes (Sativa)" at bounding box center [223, 207] width 129 height 9
click at [251, 207] on span "Florette 2025 - Pre-Roll Tubes (Sativa)" at bounding box center [217, 207] width 90 height 5
click at [168, 207] on input "Florette 2025 - Pre-Roll Tubes (Sativa)" at bounding box center [165, 208] width 6 height 6
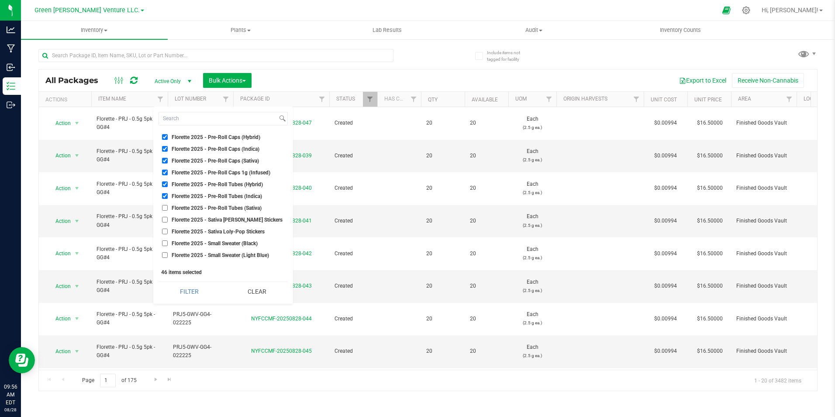
checkbox input "true"
click at [246, 176] on span "Florette 2025 - Sativa [PERSON_NAME] Stickers" at bounding box center [227, 175] width 111 height 5
click at [168, 176] on input "Florette 2025 - Sativa [PERSON_NAME] Stickers" at bounding box center [165, 176] width 6 height 6
checkbox input "true"
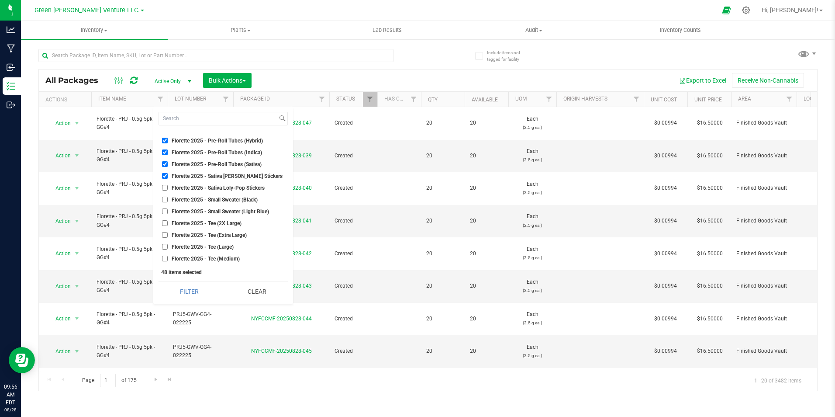
click at [244, 186] on span "Florette 2025 - Sativa Loly-Pop Stickers" at bounding box center [218, 187] width 93 height 5
click at [168, 186] on input "Florette 2025 - Sativa Loly-Pop Stickers" at bounding box center [165, 188] width 6 height 6
checkbox input "true"
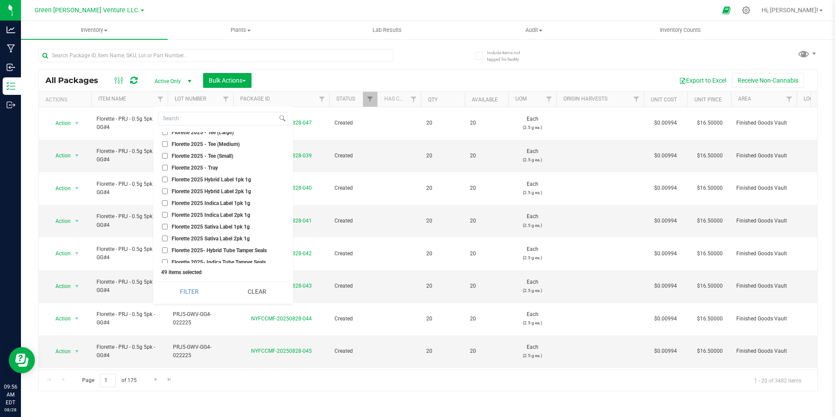
scroll to position [5634, 0]
click at [230, 165] on span "Florette 2025 Hybrid Label 1pk 1g" at bounding box center [211, 162] width 79 height 5
click at [168, 165] on input "Florette 2025 Hybrid Label 1pk 1g" at bounding box center [165, 163] width 6 height 6
checkbox input "true"
click at [230, 175] on span "Florette 2025 Hybrid Label 2pk 1g" at bounding box center [211, 174] width 79 height 5
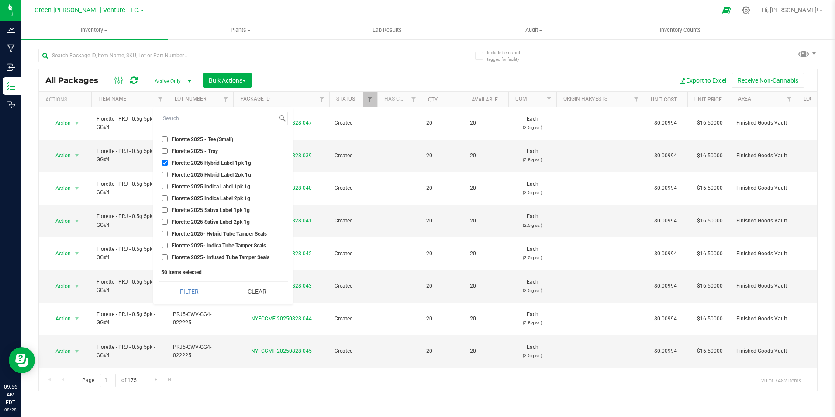
click at [168, 175] on input "Florette 2025 Hybrid Label 2pk 1g" at bounding box center [165, 175] width 6 height 6
checkbox input "true"
click at [228, 185] on span "Florette 2025 Indica Label 1pk 1g" at bounding box center [211, 186] width 79 height 5
click at [168, 185] on input "Florette 2025 Indica Label 1pk 1g" at bounding box center [165, 186] width 6 height 6
checkbox input "true"
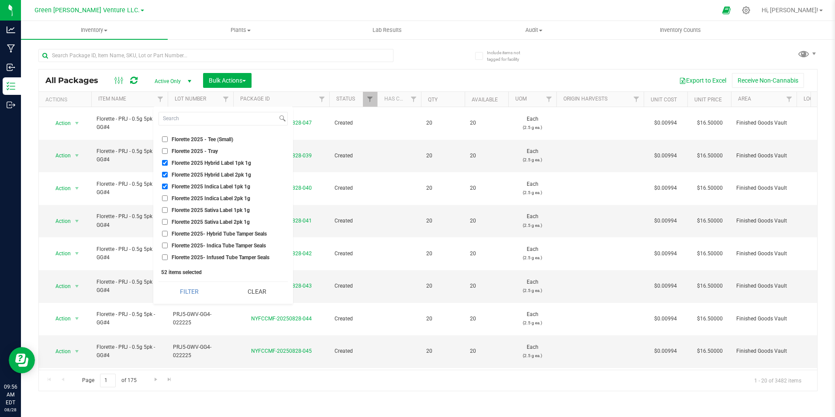
click at [228, 200] on span "Florette 2025 Indica Label 2pk 1g" at bounding box center [211, 198] width 79 height 5
click at [168, 200] on input "Florette 2025 Indica Label 2pk 1g" at bounding box center [165, 198] width 6 height 6
checkbox input "true"
click at [228, 213] on span "Florette 2025 Sativa Label 1pk 1g" at bounding box center [211, 209] width 78 height 5
click at [168, 213] on input "Florette 2025 Sativa Label 1pk 1g" at bounding box center [165, 210] width 6 height 6
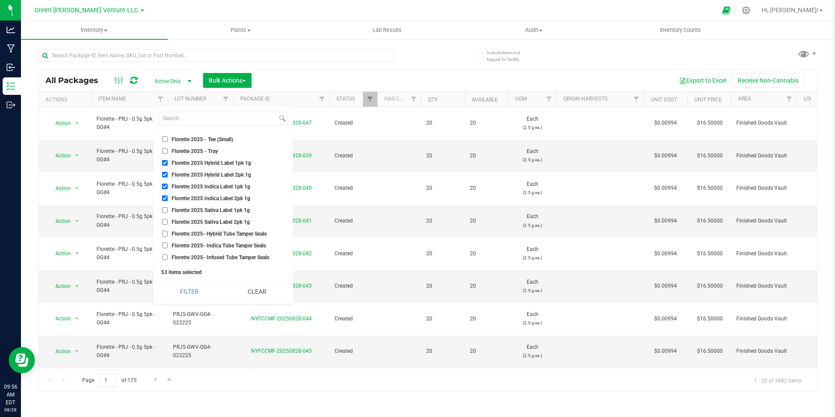
checkbox input "true"
click at [228, 219] on span "Florette 2025 Sativa Label 2pk 1g" at bounding box center [211, 221] width 78 height 5
click at [168, 219] on input "Florette 2025 Sativa Label 2pk 1g" at bounding box center [165, 222] width 6 height 6
checkbox input "true"
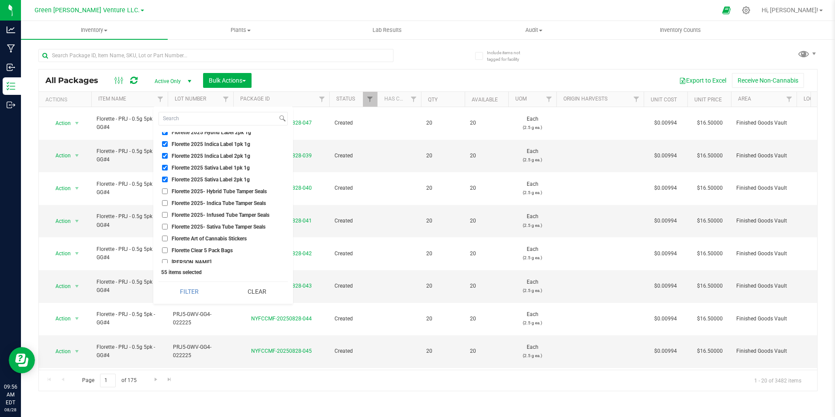
scroll to position [5677, 0]
click at [237, 191] on span "Florette 2025- Hybrid Tube Tamper Seals" at bounding box center [219, 189] width 95 height 5
click at [168, 191] on input "Florette 2025- Hybrid Tube Tamper Seals" at bounding box center [165, 190] width 6 height 6
checkbox input "true"
click at [236, 201] on span "Florette 2025- Indica Tube Tamper Seals" at bounding box center [219, 201] width 94 height 5
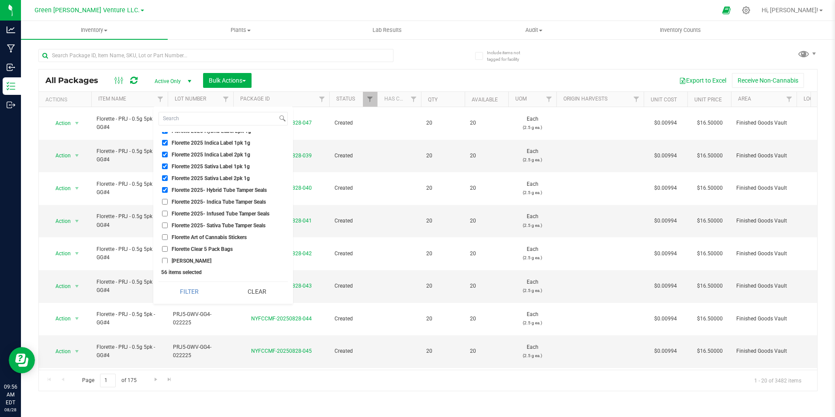
click at [168, 201] on input "Florette 2025- Indica Tube Tamper Seals" at bounding box center [165, 202] width 6 height 6
checkbox input "true"
click at [235, 215] on span "Florette 2025- Infused Tube Tamper Seals" at bounding box center [221, 213] width 98 height 5
click at [168, 215] on input "Florette 2025- Infused Tube Tamper Seals" at bounding box center [165, 214] width 6 height 6
checkbox input "true"
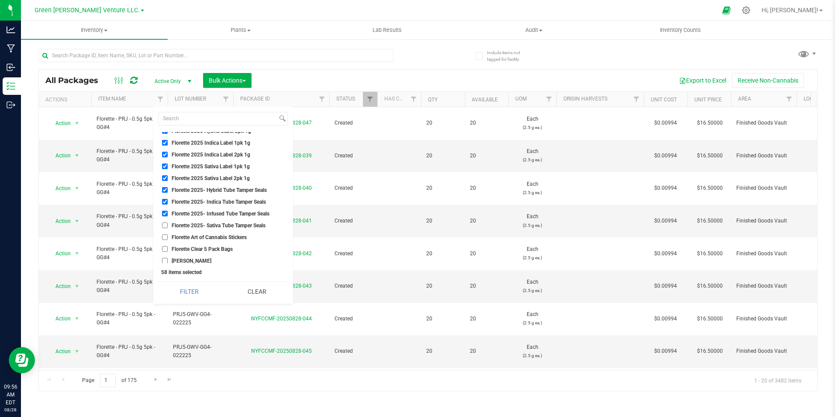
click at [234, 224] on span "Florette 2025- Sativa Tube Tamper Seals" at bounding box center [219, 225] width 94 height 5
click at [168, 224] on input "Florette 2025- Sativa Tube Tamper Seals" at bounding box center [165, 225] width 6 height 6
checkbox input "true"
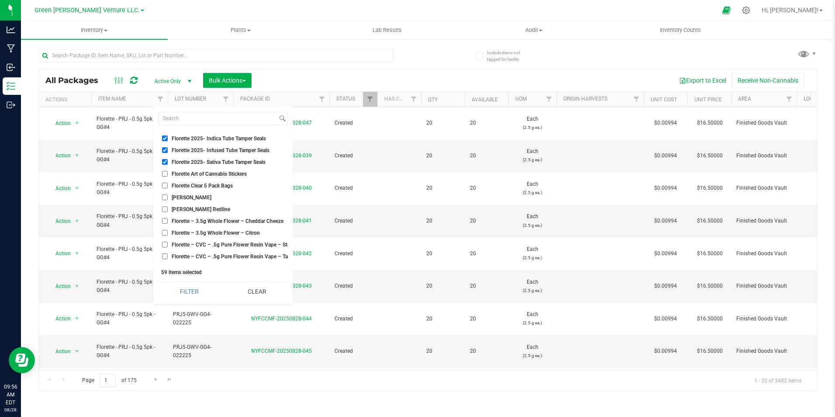
scroll to position [5765, 0]
click at [224, 162] on span "Florette Clear 5 Pack Bags" at bounding box center [202, 161] width 61 height 5
click at [168, 162] on input "Florette Clear 5 Pack Bags" at bounding box center [165, 162] width 6 height 6
checkbox input "true"
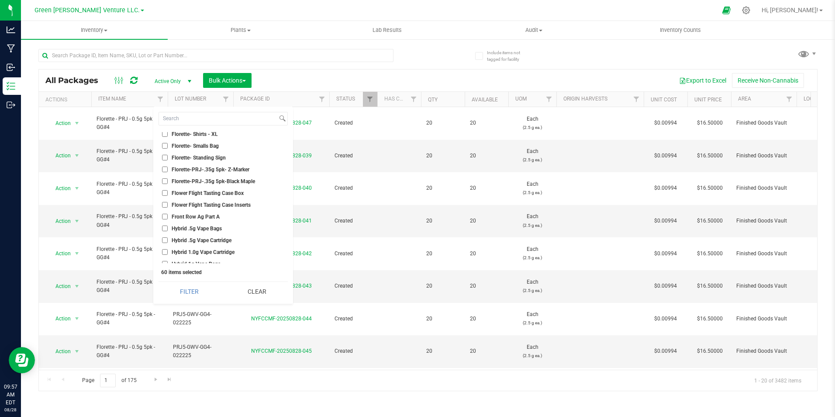
scroll to position [6289, 0]
click at [232, 193] on span "Flower Flight Tasting Case Box" at bounding box center [208, 191] width 72 height 5
click at [168, 193] on input "Flower Flight Tasting Case Box" at bounding box center [165, 192] width 6 height 6
checkbox input "true"
click at [232, 204] on span "Flower Flight Tasting Case Inserts" at bounding box center [211, 203] width 79 height 5
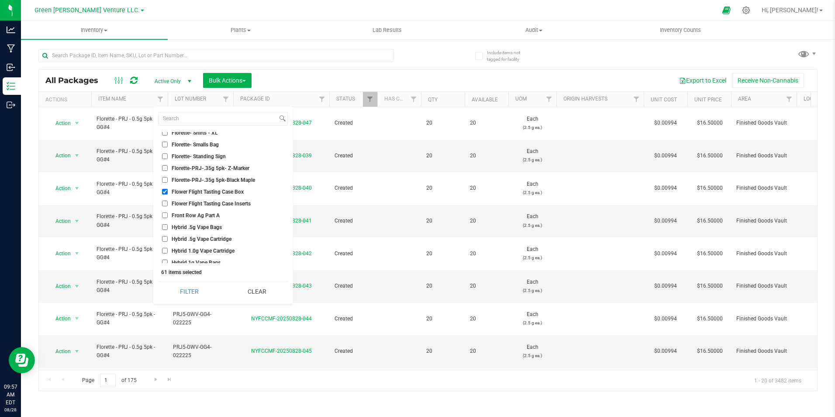
click at [168, 204] on input "Flower Flight Tasting Case Inserts" at bounding box center [165, 203] width 6 height 6
checkbox input "true"
click at [214, 183] on span "Hybrid .5g Vape Bags" at bounding box center [197, 183] width 50 height 5
click at [168, 183] on input "Hybrid .5g Vape Bags" at bounding box center [165, 183] width 6 height 6
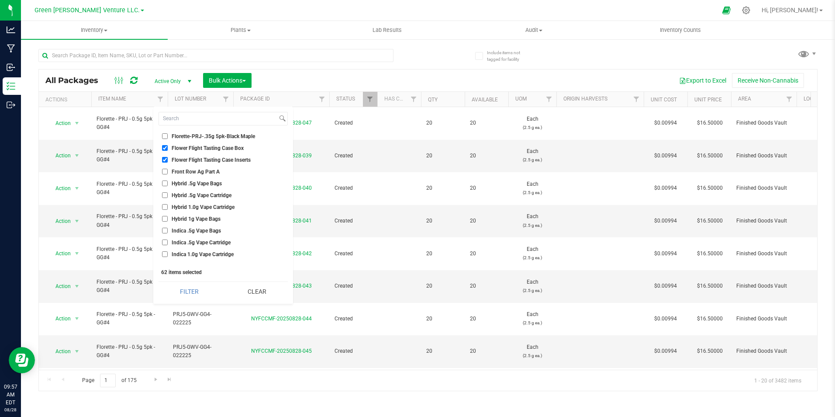
checkbox input "true"
click at [214, 196] on span "Hybrid .5g Vape Cartridge" at bounding box center [202, 195] width 60 height 5
click at [168, 196] on input "Hybrid .5g Vape Cartridge" at bounding box center [165, 195] width 6 height 6
checkbox input "true"
click at [214, 206] on span "Hybrid 1.0g Vape Cartridge" at bounding box center [203, 206] width 63 height 5
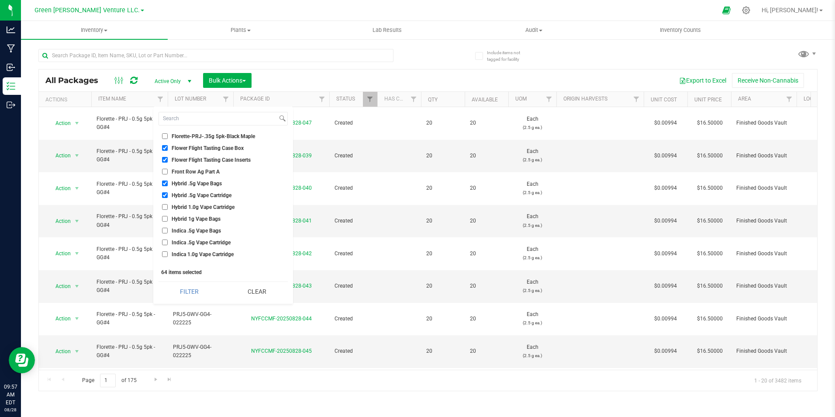
click at [168, 206] on input "Hybrid 1.0g Vape Cartridge" at bounding box center [165, 207] width 6 height 6
checkbox input "true"
click at [214, 218] on span "Hybrid 1g Vape Bags" at bounding box center [196, 218] width 49 height 5
click at [168, 218] on input "Hybrid 1g Vape Bags" at bounding box center [165, 219] width 6 height 6
checkbox input "true"
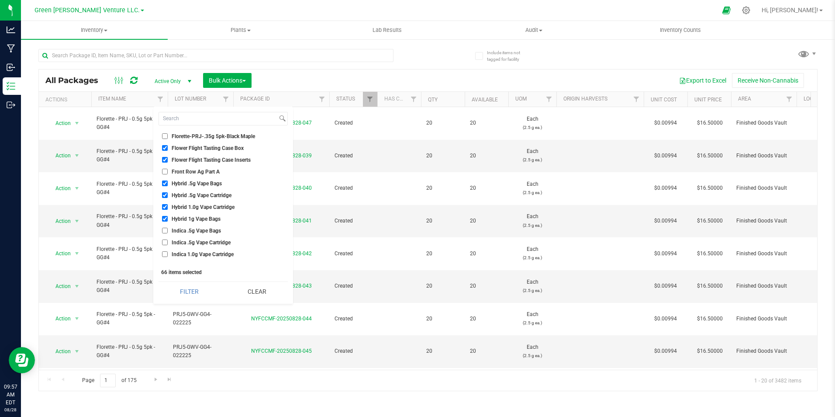
click at [214, 230] on span "Indica .5g Vape Bags" at bounding box center [196, 230] width 49 height 5
click at [168, 230] on input "Indica .5g Vape Bags" at bounding box center [165, 231] width 6 height 6
checkbox input "true"
click at [214, 246] on li "Indica .5g Vape Cartridge" at bounding box center [223, 242] width 129 height 9
drag, startPoint x: 214, startPoint y: 246, endPoint x: 209, endPoint y: 239, distance: 8.2
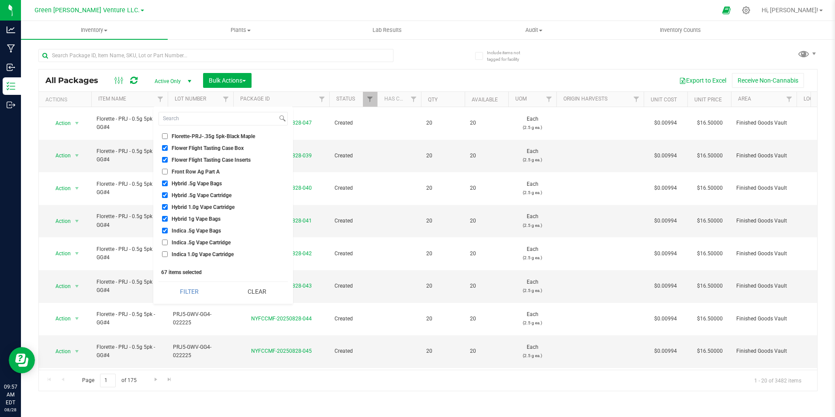
click at [209, 240] on span "Indica .5g Vape Cartridge" at bounding box center [201, 242] width 59 height 5
click at [168, 239] on input "Indica .5g Vape Cartridge" at bounding box center [165, 242] width 6 height 6
checkbox input "true"
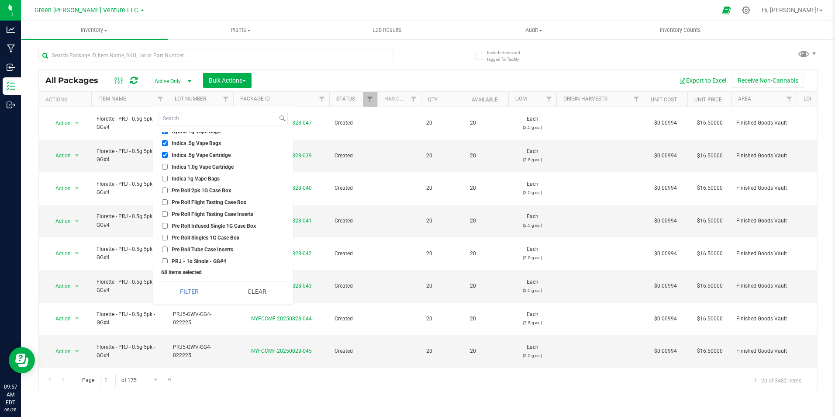
click at [222, 166] on span "Indica 1.0g Vape Cartridge" at bounding box center [203, 166] width 62 height 5
click at [168, 166] on input "Indica 1.0g Vape Cartridge" at bounding box center [165, 167] width 6 height 6
checkbox input "true"
click at [210, 180] on span "Indica 1g Vape Bags" at bounding box center [196, 178] width 48 height 5
click at [168, 180] on input "Indica 1g Vape Bags" at bounding box center [165, 179] width 6 height 6
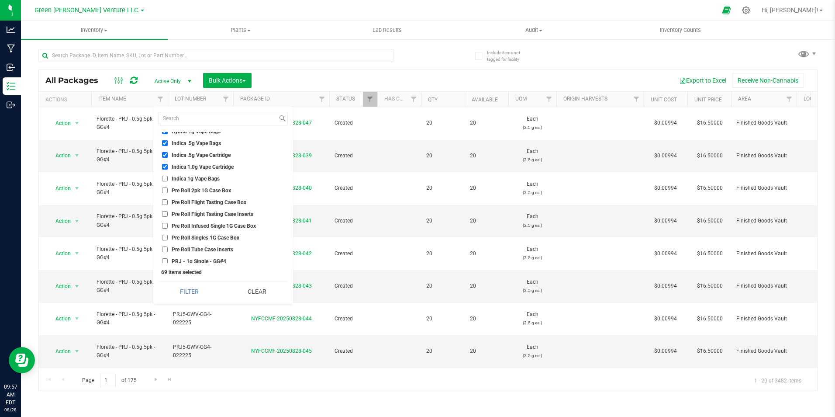
checkbox input "true"
click at [223, 190] on span "Pre Roll 2pk 1G Case Box" at bounding box center [201, 190] width 59 height 5
click at [168, 190] on input "Pre Roll 2pk 1G Case Box" at bounding box center [165, 190] width 6 height 6
checkbox input "true"
click at [224, 198] on li "Pre Roll Flight Tasting Case Box" at bounding box center [223, 201] width 129 height 9
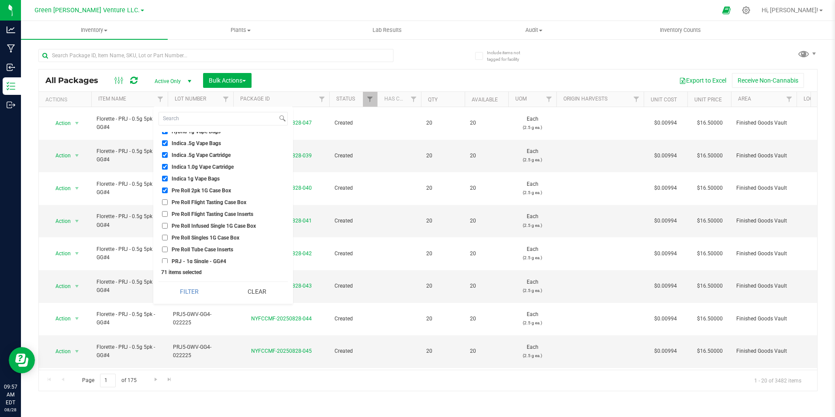
click at [223, 204] on span "Pre Roll Flight Tasting Case Box" at bounding box center [209, 202] width 75 height 5
click at [168, 204] on input "Pre Roll Flight Tasting Case Box" at bounding box center [165, 202] width 6 height 6
checkbox input "true"
click at [223, 215] on span "Pre Roll Flight Tasting Case Inserts" at bounding box center [213, 213] width 82 height 5
click at [168, 215] on input "Pre Roll Flight Tasting Case Inserts" at bounding box center [165, 214] width 6 height 6
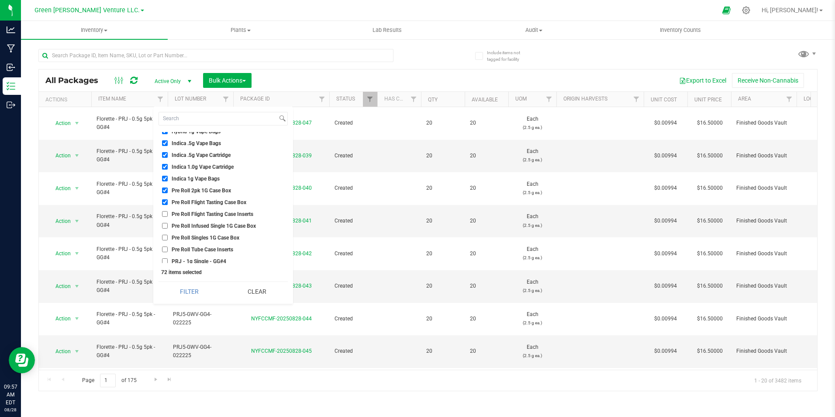
checkbox input "true"
click at [220, 226] on span "Pre Roll Infused Single 1G Case Box" at bounding box center [214, 225] width 84 height 5
click at [168, 226] on input "Pre Roll Infused Single 1G Case Box" at bounding box center [165, 226] width 6 height 6
checkbox input "true"
click at [221, 238] on span "Pre Roll Singles 1G Case Box" at bounding box center [206, 237] width 68 height 5
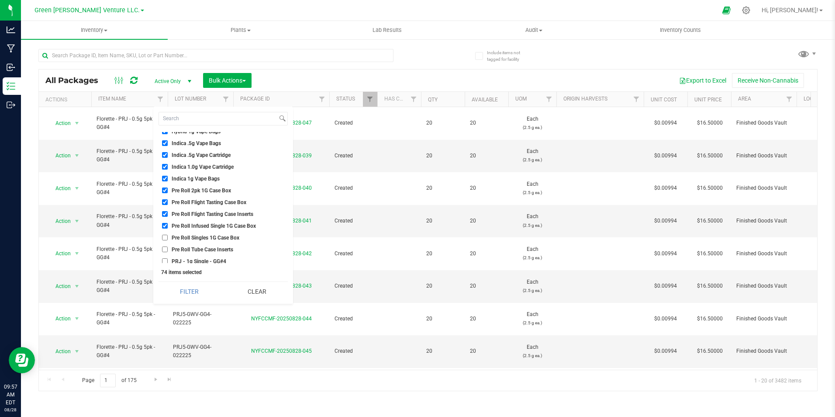
click at [168, 238] on input "Pre Roll Singles 1G Case Box" at bounding box center [165, 238] width 6 height 6
checkbox input "true"
click at [219, 248] on span "Pre Roll Tube Case Inserts" at bounding box center [203, 249] width 62 height 5
click at [168, 248] on input "Pre Roll Tube Case Inserts" at bounding box center [165, 249] width 6 height 6
checkbox input "true"
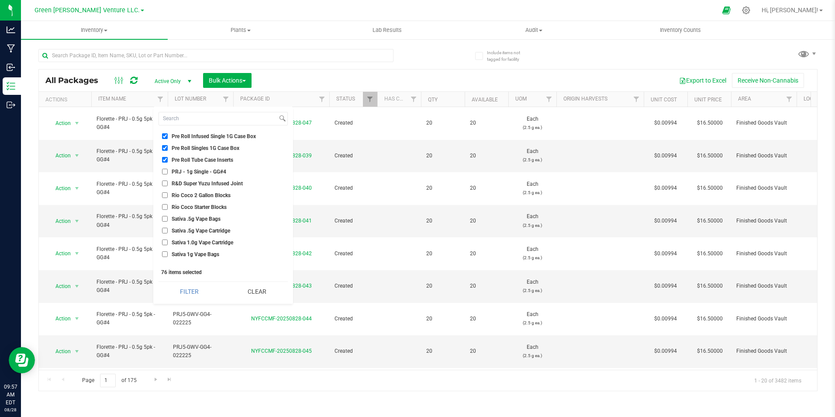
scroll to position [6507, 0]
click at [211, 221] on span "Sativa .5g Vape Bags" at bounding box center [196, 220] width 49 height 5
click at [168, 221] on input "Sativa .5g Vape Bags" at bounding box center [165, 221] width 6 height 6
checkbox input "true"
click at [210, 232] on span "Sativa .5g Vape Cartridge" at bounding box center [201, 232] width 59 height 5
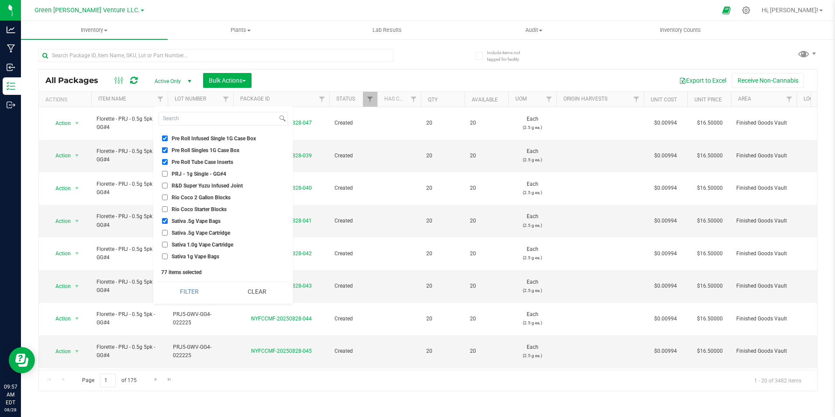
click at [168, 232] on input "Sativa .5g Vape Cartridge" at bounding box center [165, 233] width 6 height 6
checkbox input "true"
click at [209, 245] on span "Sativa 1.0g Vape Cartridge" at bounding box center [203, 244] width 62 height 5
click at [168, 245] on input "Sativa 1.0g Vape Cartridge" at bounding box center [165, 245] width 6 height 6
checkbox input "true"
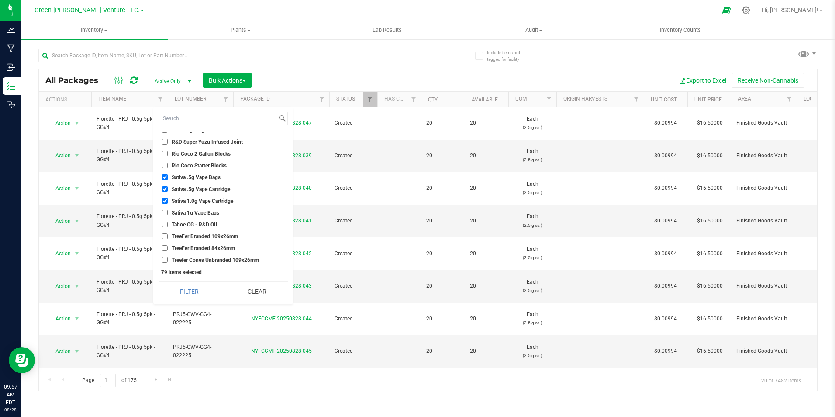
click at [216, 212] on span "Sativa 1g Vape Bags" at bounding box center [196, 212] width 48 height 5
click at [168, 212] on input "Sativa 1g Vape Bags" at bounding box center [165, 213] width 6 height 6
checkbox input "true"
click at [214, 192] on span "TreeFer Branded 109x26mm" at bounding box center [205, 192] width 66 height 5
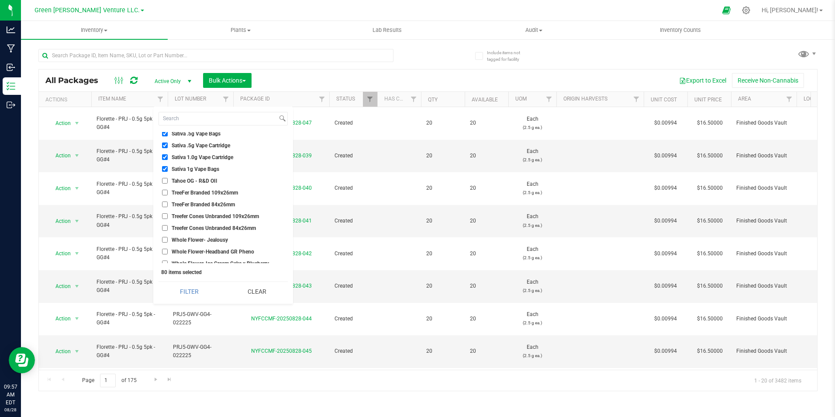
click at [168, 192] on input "TreeFer Branded 109x26mm" at bounding box center [165, 193] width 6 height 6
checkbox input "true"
click at [214, 203] on span "TreeFer Branded 84x26mm" at bounding box center [203, 204] width 63 height 5
click at [168, 203] on input "TreeFer Branded 84x26mm" at bounding box center [165, 204] width 6 height 6
checkbox input "true"
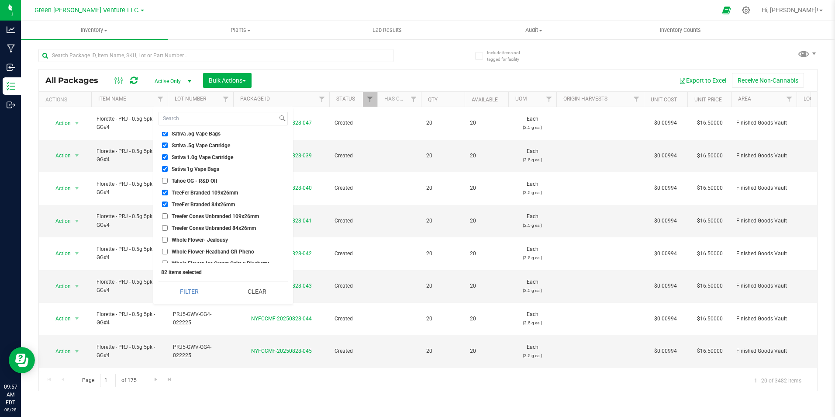
click at [214, 214] on span "Treefer Cones Unbranded 109x26mm" at bounding box center [215, 216] width 87 height 5
click at [168, 214] on input "Treefer Cones Unbranded 109x26mm" at bounding box center [165, 216] width 6 height 6
checkbox input "true"
click at [214, 224] on li "Treefer Cones Unbranded 84x26mm" at bounding box center [223, 227] width 129 height 9
click at [231, 227] on span "Treefer Cones Unbranded 84x26mm" at bounding box center [214, 227] width 84 height 5
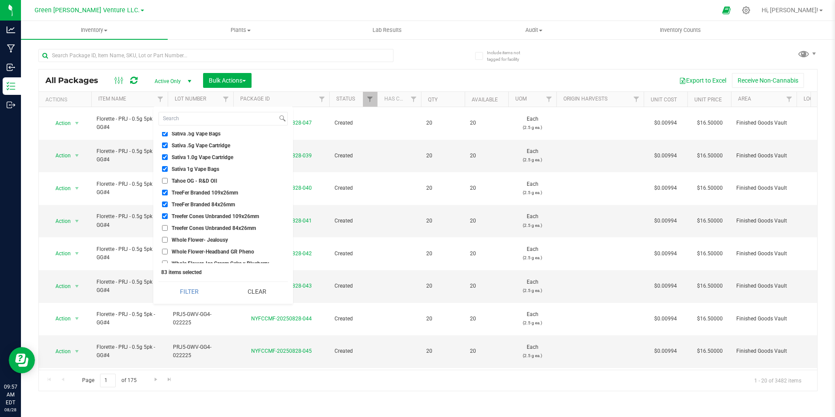
click at [168, 227] on input "Treefer Cones Unbranded 84x26mm" at bounding box center [165, 228] width 6 height 6
checkbox input "true"
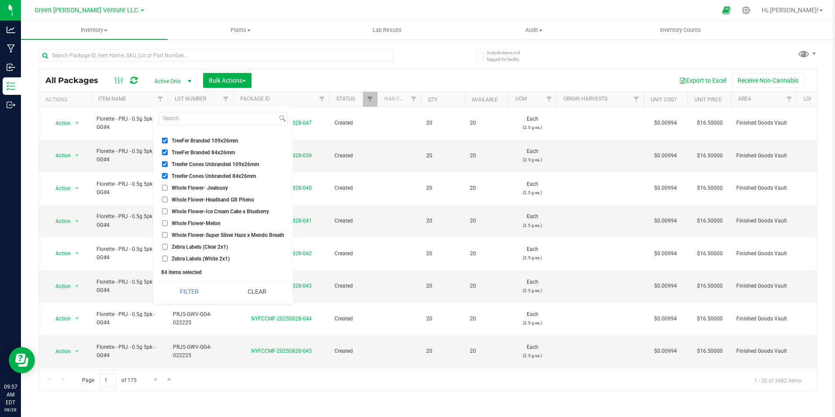
scroll to position [6653, 0]
click at [212, 244] on span "Zebra Labels (Clear 2x1)" at bounding box center [200, 246] width 56 height 5
click at [168, 244] on input "Zebra Labels (Clear 2x1)" at bounding box center [165, 247] width 6 height 6
checkbox input "true"
click at [211, 256] on span "Zebra Labels (White 2x1)" at bounding box center [201, 258] width 58 height 5
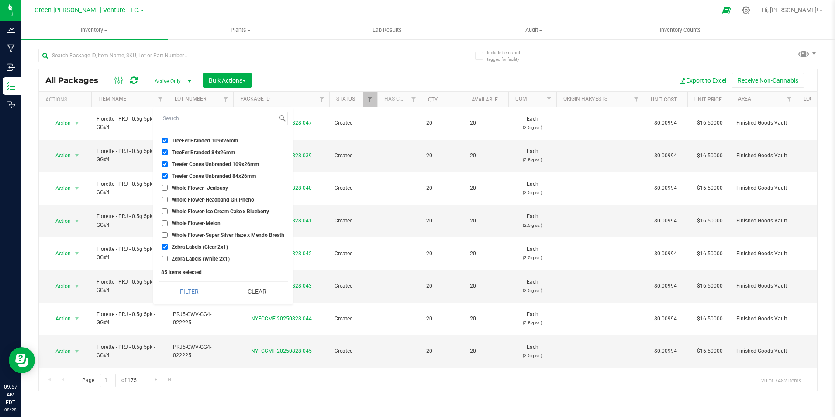
click at [168, 255] on input "Zebra Labels (White 2x1)" at bounding box center [165, 258] width 6 height 6
checkbox input "true"
click at [213, 244] on span "Zebra Labels (Clear 2x1)" at bounding box center [200, 246] width 56 height 5
click at [168, 244] on input "Zebra Labels (Clear 2x1)" at bounding box center [165, 247] width 6 height 6
checkbox input "false"
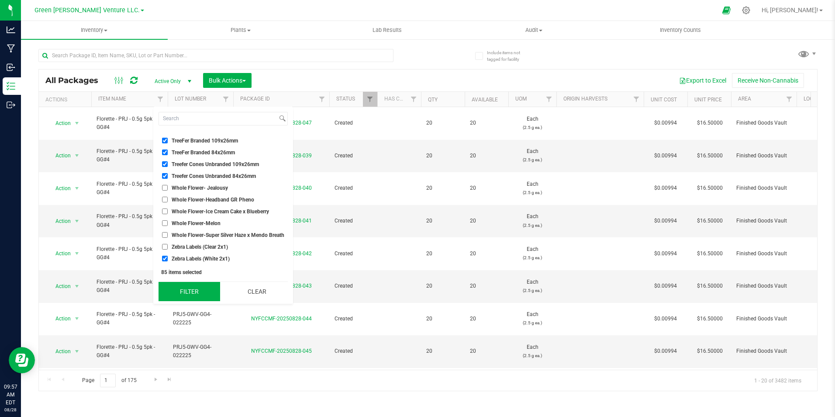
click at [207, 286] on button "Filter" at bounding box center [190, 291] width 62 height 19
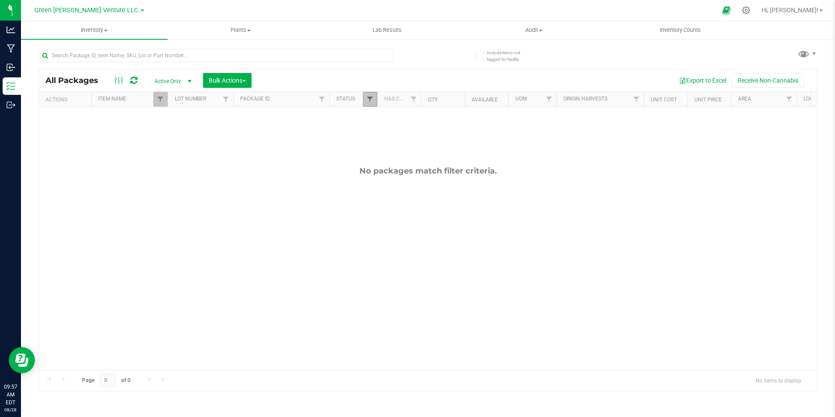
click at [371, 96] on span "Filter" at bounding box center [369, 99] width 7 height 7
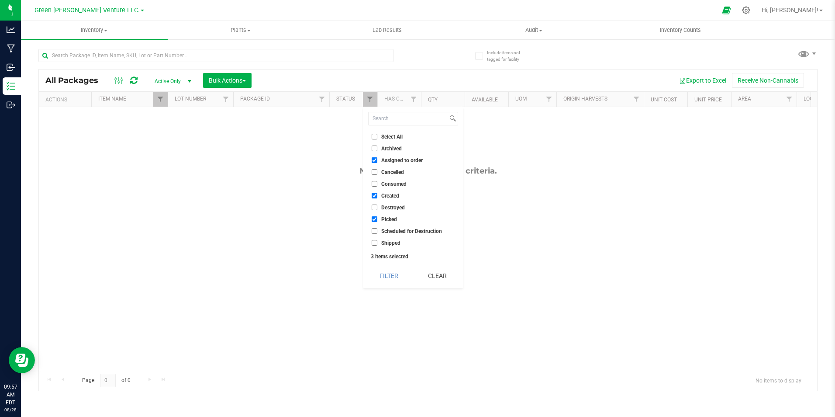
click at [382, 137] on span "Select All" at bounding box center [391, 136] width 21 height 5
click at [377, 137] on input "Select All" at bounding box center [375, 137] width 6 height 6
checkbox input "true"
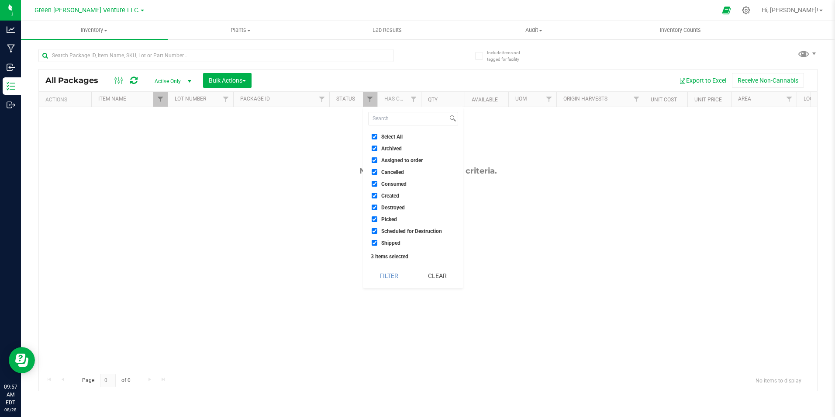
checkbox input "true"
click at [386, 273] on button "Filter" at bounding box center [389, 275] width 42 height 19
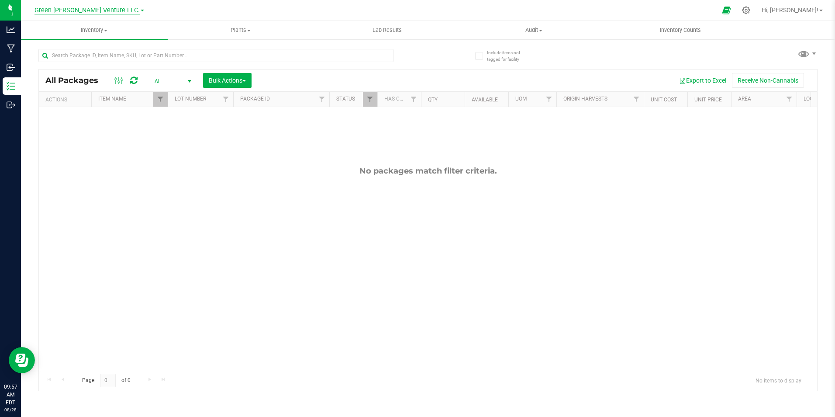
click at [121, 8] on span "Green [PERSON_NAME] Venture LLC." at bounding box center [87, 11] width 105 height 8
click at [437, 65] on div "All Packages All Active Only Lab Samples Locked All Bulk Actions Add to manufac…" at bounding box center [427, 216] width 779 height 350
click at [373, 100] on span "Filter" at bounding box center [369, 99] width 7 height 7
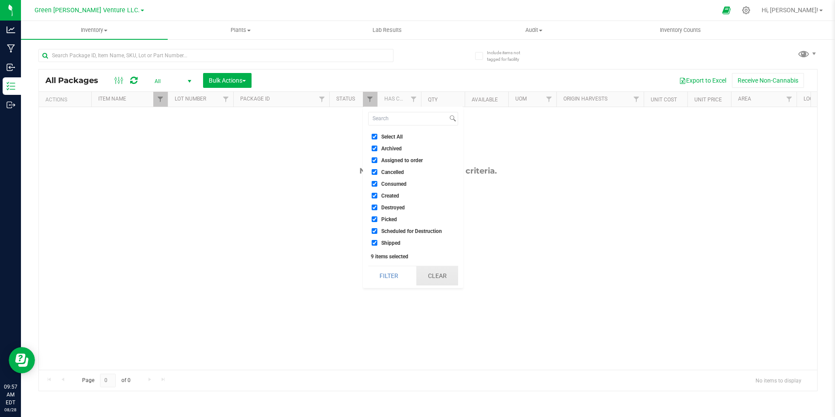
click at [447, 273] on button "Clear" at bounding box center [437, 275] width 42 height 19
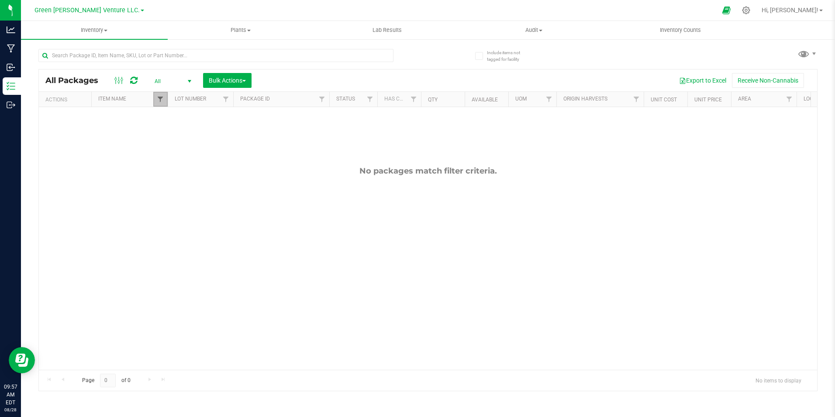
click at [160, 100] on span "Filter" at bounding box center [160, 99] width 7 height 7
click at [177, 78] on span "All" at bounding box center [171, 81] width 48 height 12
click at [93, 31] on span "Inventory" at bounding box center [94, 30] width 147 height 8
click at [95, 61] on li "All inventory" at bounding box center [94, 63] width 147 height 10
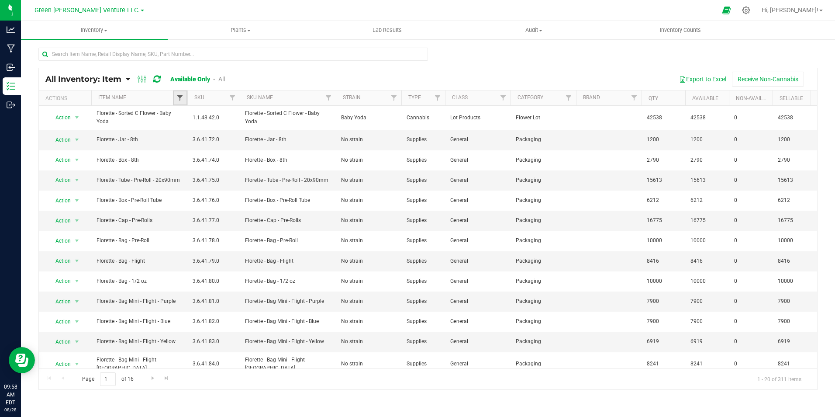
click at [179, 99] on span "Filter" at bounding box center [179, 97] width 7 height 7
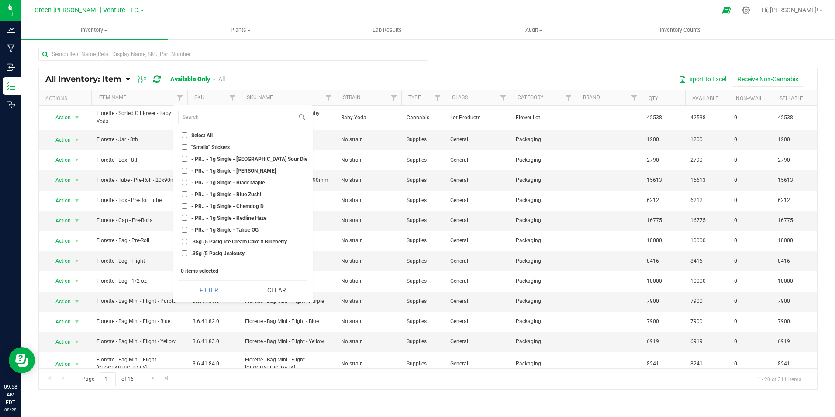
click at [308, 77] on div "Export to Excel Receive Non-Cannabis" at bounding box center [524, 79] width 573 height 15
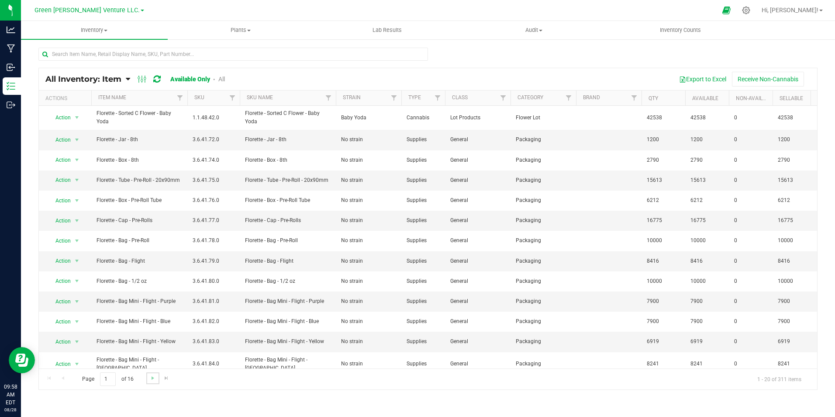
click at [148, 378] on link "Go to the next page" at bounding box center [152, 378] width 13 height 12
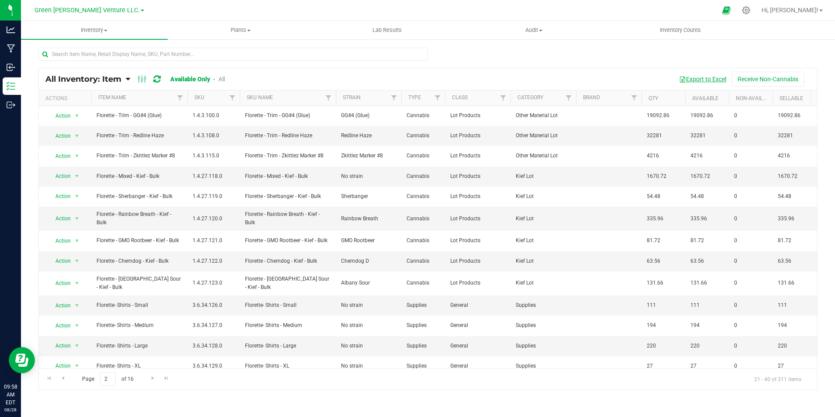
click at [693, 76] on button "Export to Excel" at bounding box center [702, 79] width 59 height 15
click at [579, 35] on uib-tab-heading "Audit Inventory auditing Package history" at bounding box center [534, 29] width 146 height 17
click at [664, 57] on div at bounding box center [427, 58] width 779 height 20
